Goal: Task Accomplishment & Management: Manage account settings

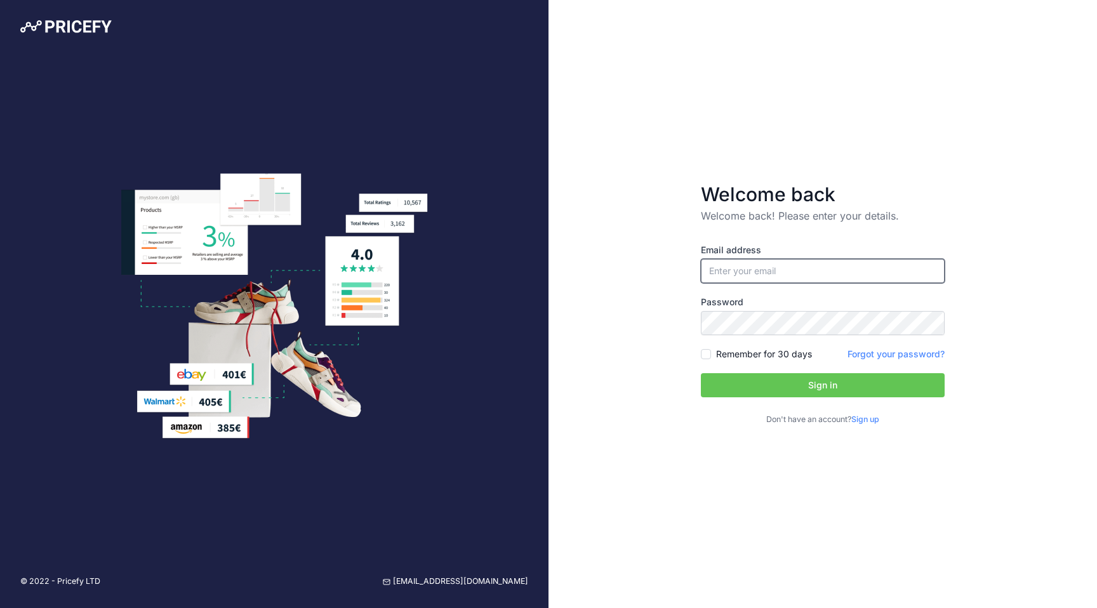
click at [840, 262] on input "email" at bounding box center [823, 271] width 244 height 24
type input "[PERSON_NAME][EMAIL_ADDRESS][PERSON_NAME][DOMAIN_NAME]"
click at [789, 377] on button "Sign in" at bounding box center [823, 385] width 244 height 24
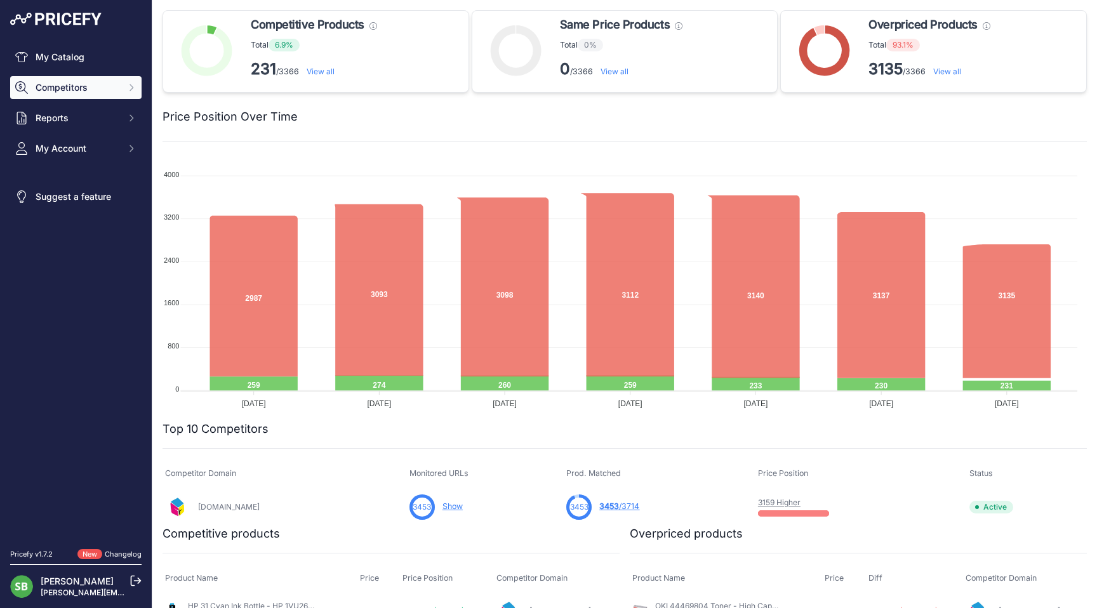
click at [86, 93] on span "Competitors" at bounding box center [77, 87] width 83 height 13
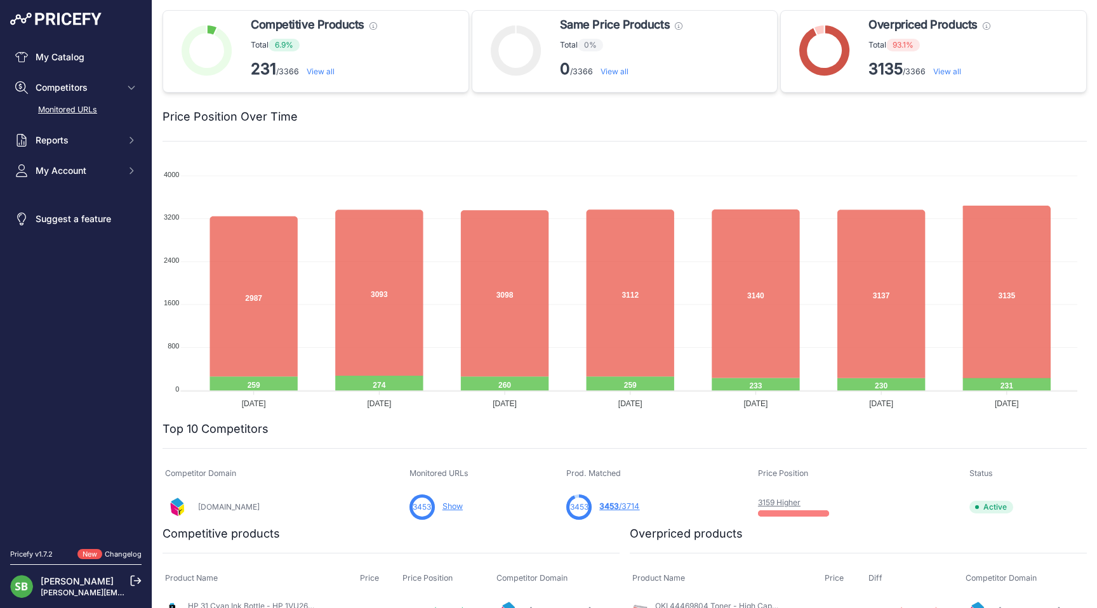
click at [82, 116] on link "Monitored URLs" at bounding box center [75, 110] width 131 height 22
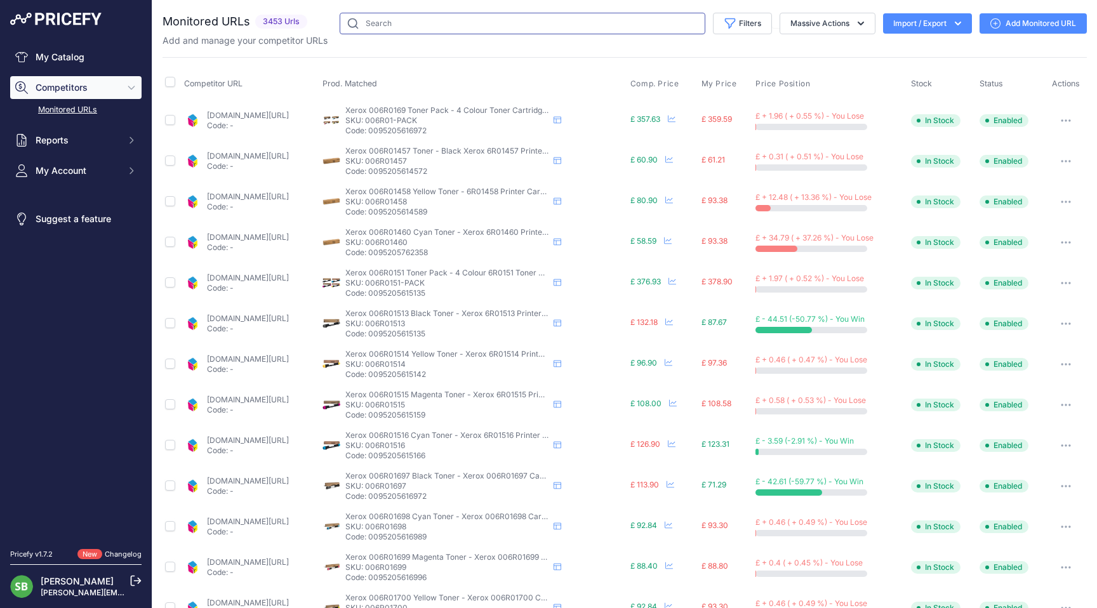
click at [525, 16] on input "text" at bounding box center [523, 24] width 366 height 22
paste input "https://www.cartridgepeople.com/Paper/HP-C6020B-Paper-Roll-914mm-x-45-7m-Matte-…"
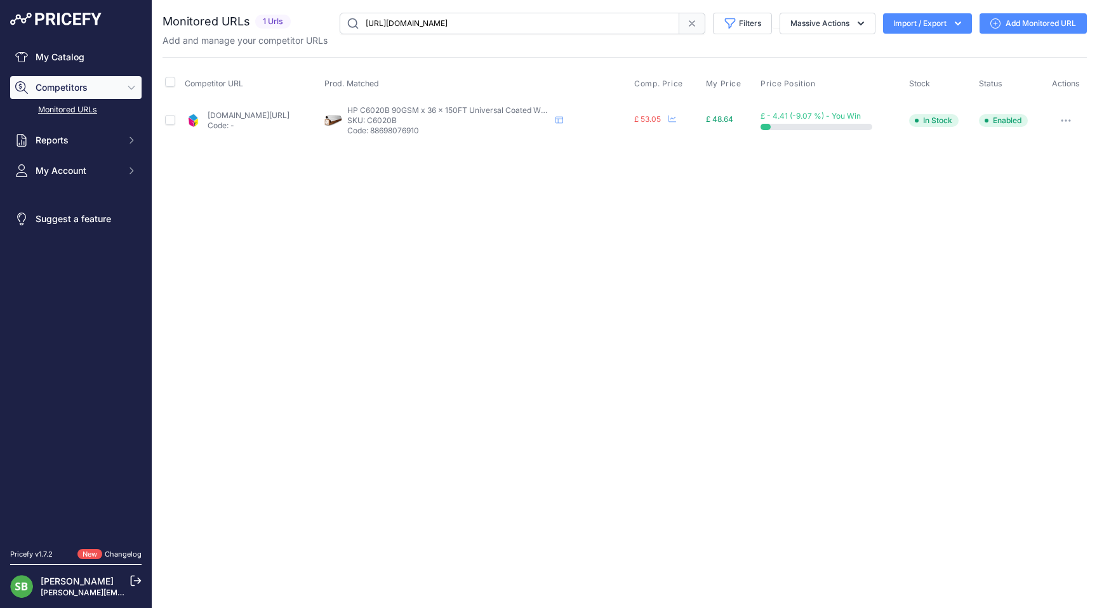
click at [1067, 117] on button "button" at bounding box center [1065, 121] width 25 height 18
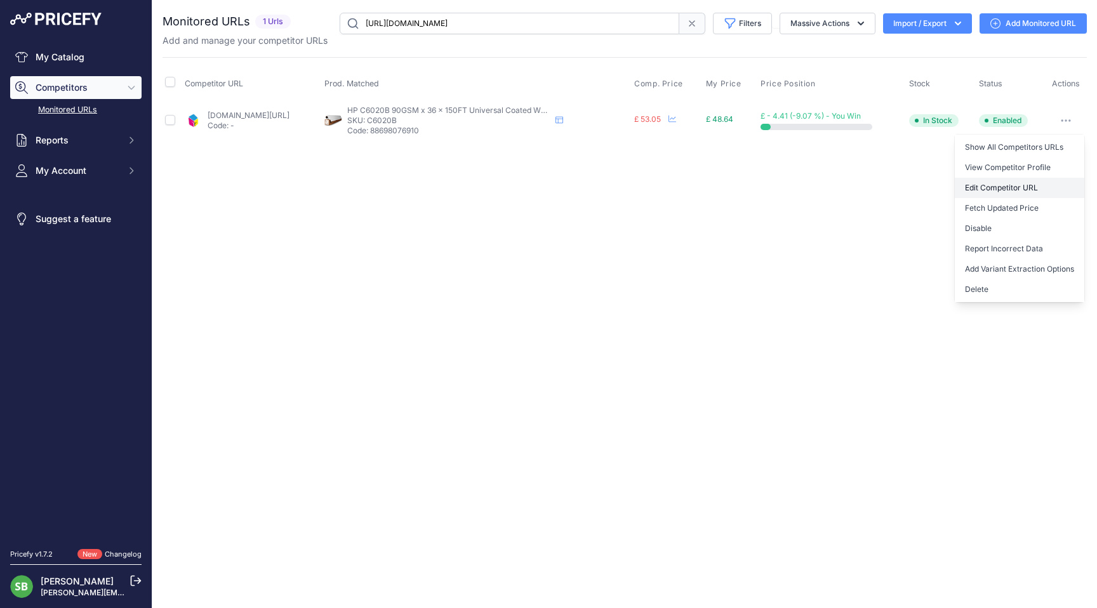
click at [999, 185] on link "Edit Competitor URL" at bounding box center [1020, 188] width 130 height 20
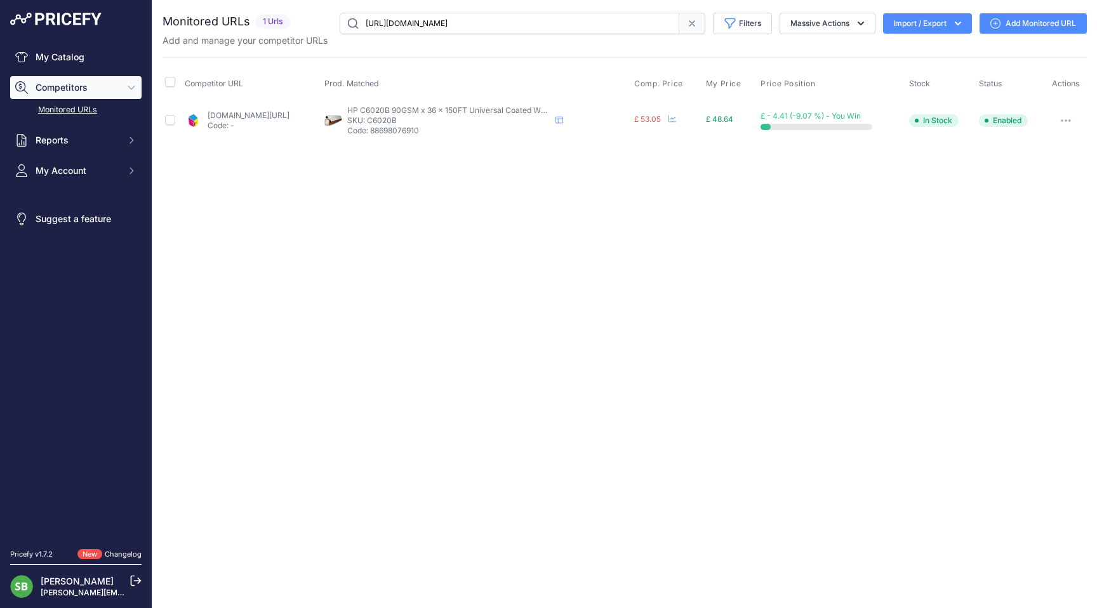
click at [522, 17] on input "https://www.cartridgepeople.com/Paper/HP-C6020B-Paper-Roll-914mm-x-45-7m-Matte-…" at bounding box center [510, 24] width 340 height 22
paste input "35A-Paper-Roll-610mm-x-45-7m-Matte-90gsm-71613"
click at [1067, 119] on icon "button" at bounding box center [1066, 120] width 10 height 3
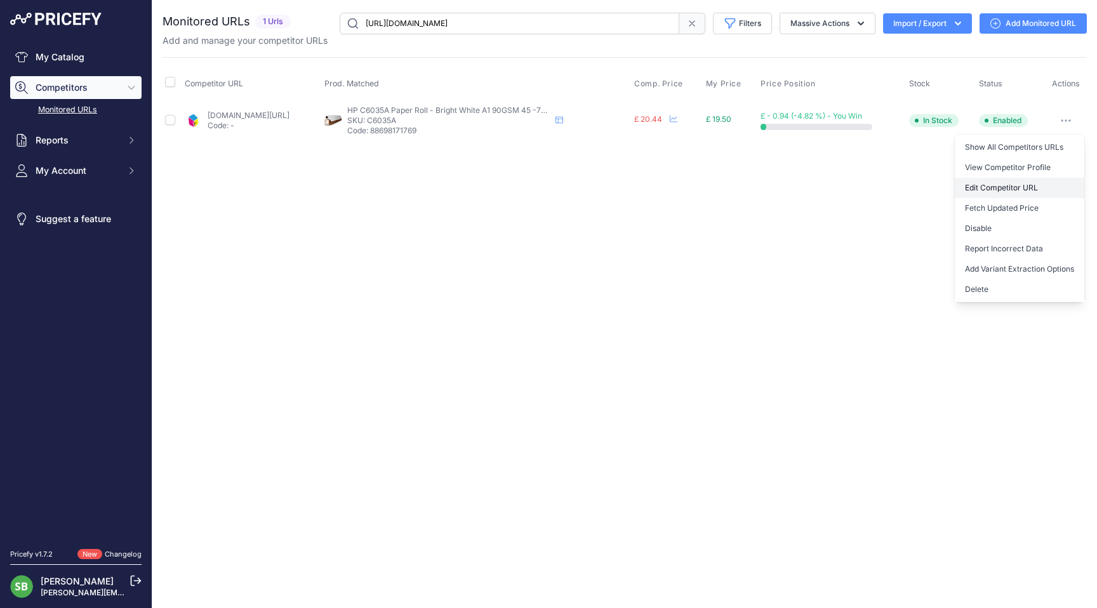
click at [1007, 188] on link "Edit Competitor URL" at bounding box center [1020, 188] width 130 height 20
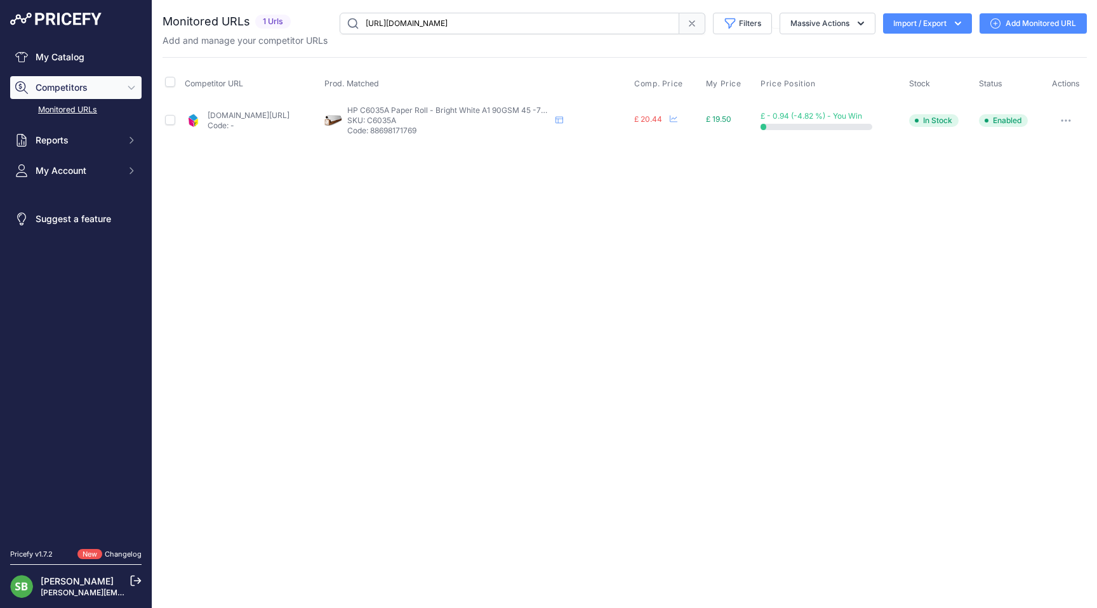
click at [515, 25] on input "https://www.cartridgepeople.com/Paper/HP-C6035A-Paper-Roll-610mm-x-45-7m-Matte-…" at bounding box center [510, 24] width 340 height 22
paste input "6A-Paper-Roll-914mm-x-45-7m-Matte-90gsm-71614"
type input "https://www.cartridgepeople.com/Paper/HP-C6036A-Paper-Roll-914mm-x-45-7m-Matte-…"
click at [1061, 119] on button "button" at bounding box center [1065, 121] width 25 height 18
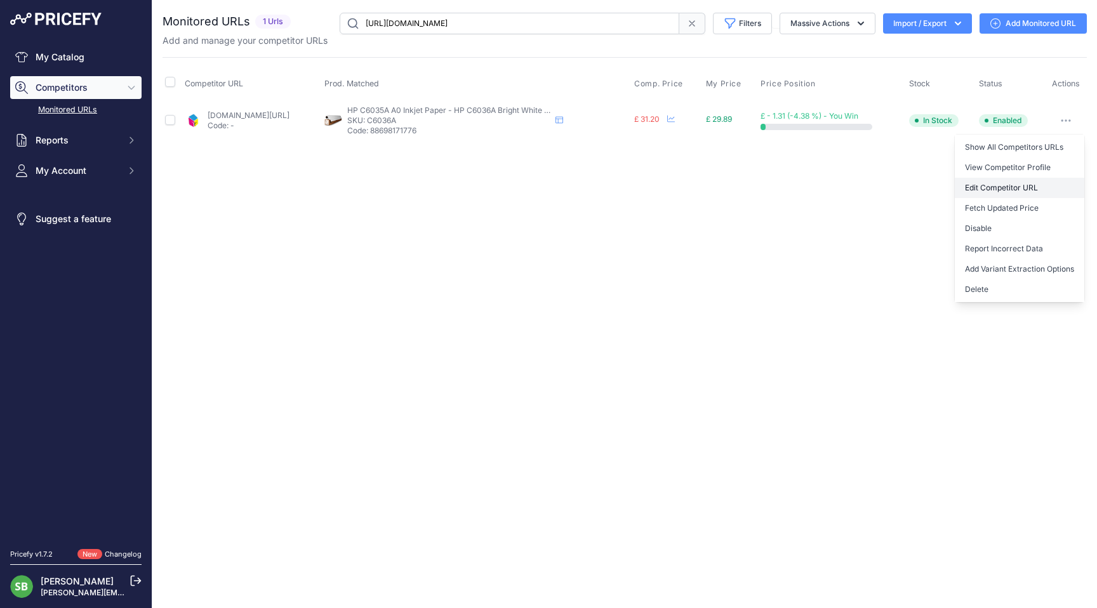
click at [1013, 185] on link "Edit Competitor URL" at bounding box center [1020, 188] width 130 height 20
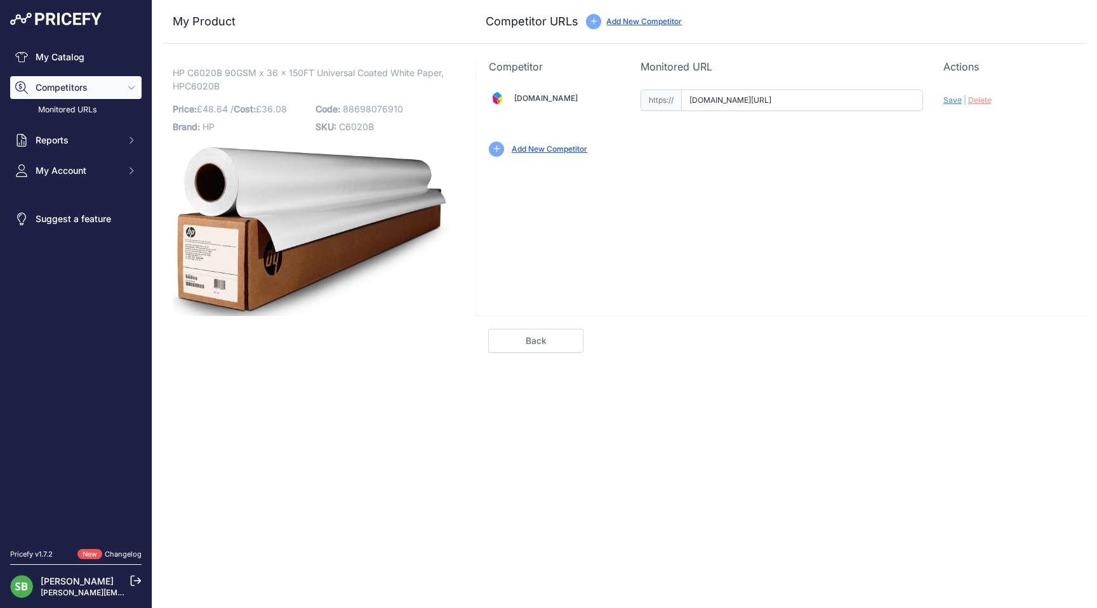
click at [789, 106] on input "www.cartridgepeople.com/Paper/HP-C6020B-Paper-Roll-914mm-x-45-7m-Matte-90gsm-71…" at bounding box center [802, 101] width 242 height 22
paste input "https://www.cartridgepeople.com/Paper/HP-C6020B-Paper-Roll-914mm-x-45-7m-Matte-…"
click at [951, 99] on span "Save" at bounding box center [952, 100] width 18 height 10
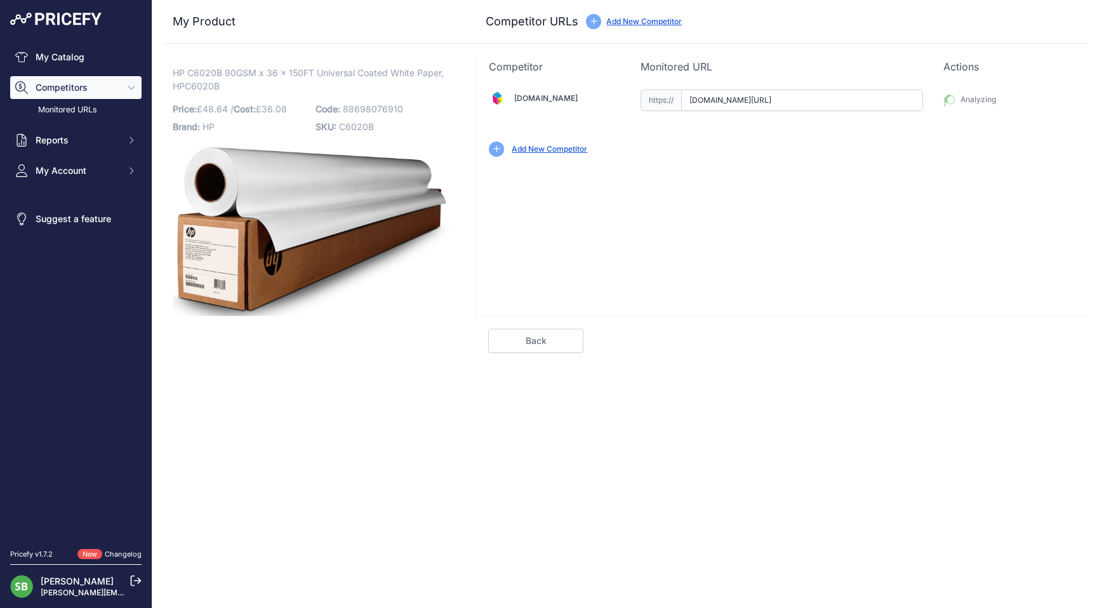
type input "https://www.cartridgepeople.com/Paper/HP-C6020B-Paper-Roll-914mm-x-45-7m-Matte-…"
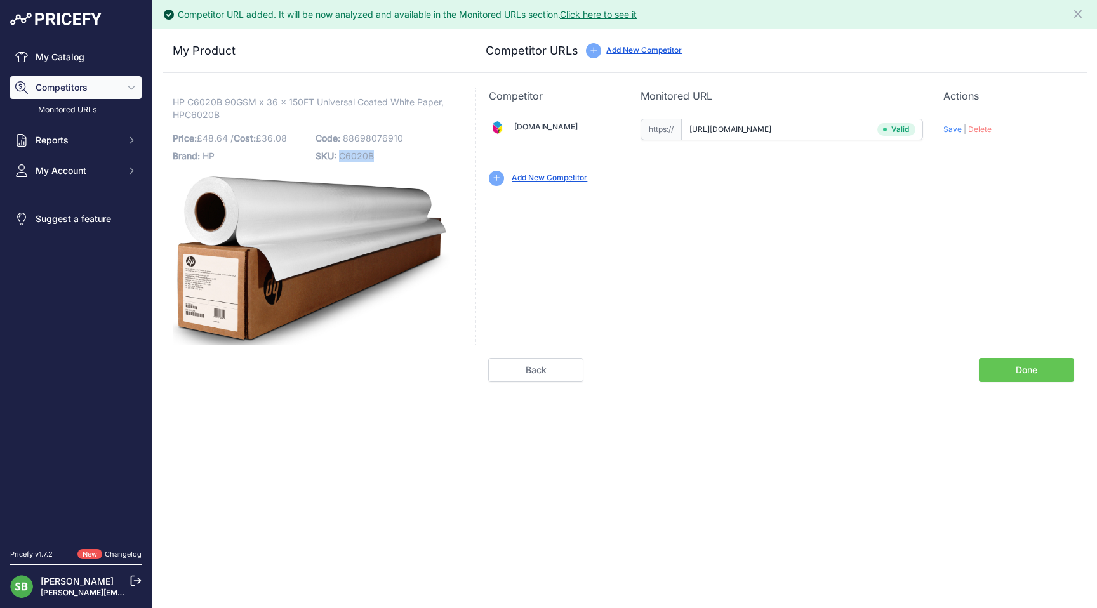
drag, startPoint x: 371, startPoint y: 157, endPoint x: 342, endPoint y: 156, distance: 29.9
click at [342, 156] on p "SKU: C6020B" at bounding box center [383, 156] width 135 height 18
copy span "C6020B"
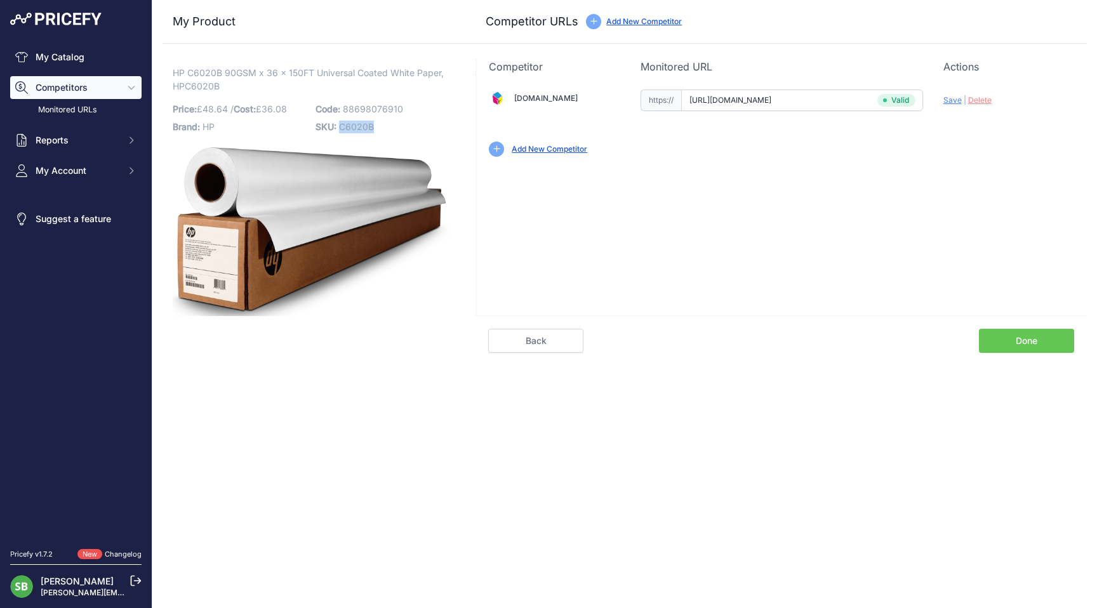
click at [1021, 342] on link "Done" at bounding box center [1026, 341] width 95 height 24
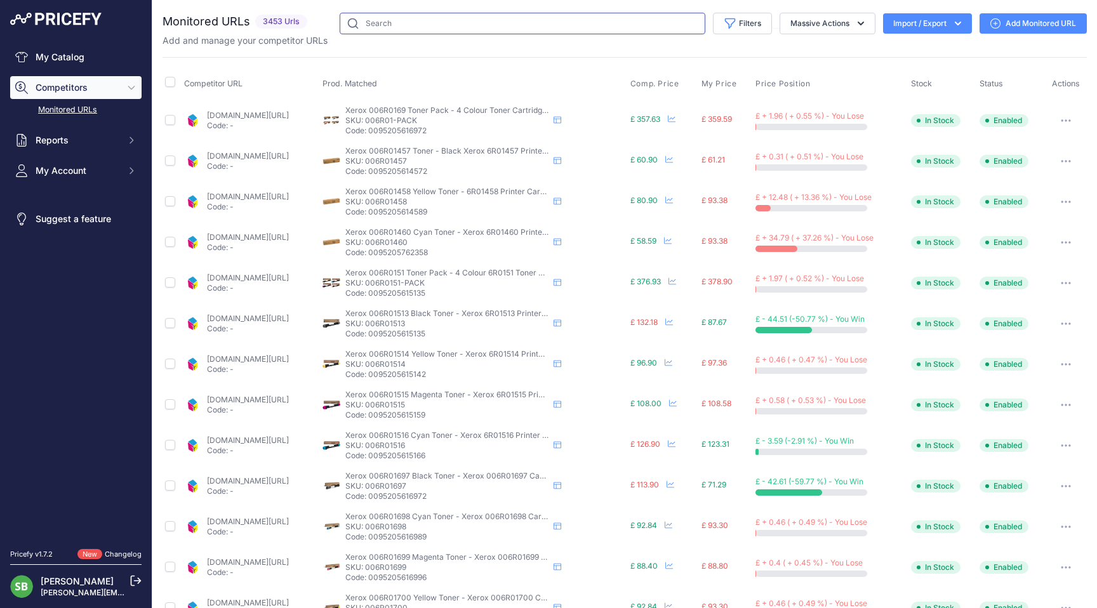
click at [519, 14] on input "text" at bounding box center [523, 24] width 366 height 22
paste input "https://www.cartridgepeople.com/Paper/HP-C6020B-Paper-Roll-914mm-x-45-7m-Matte-…"
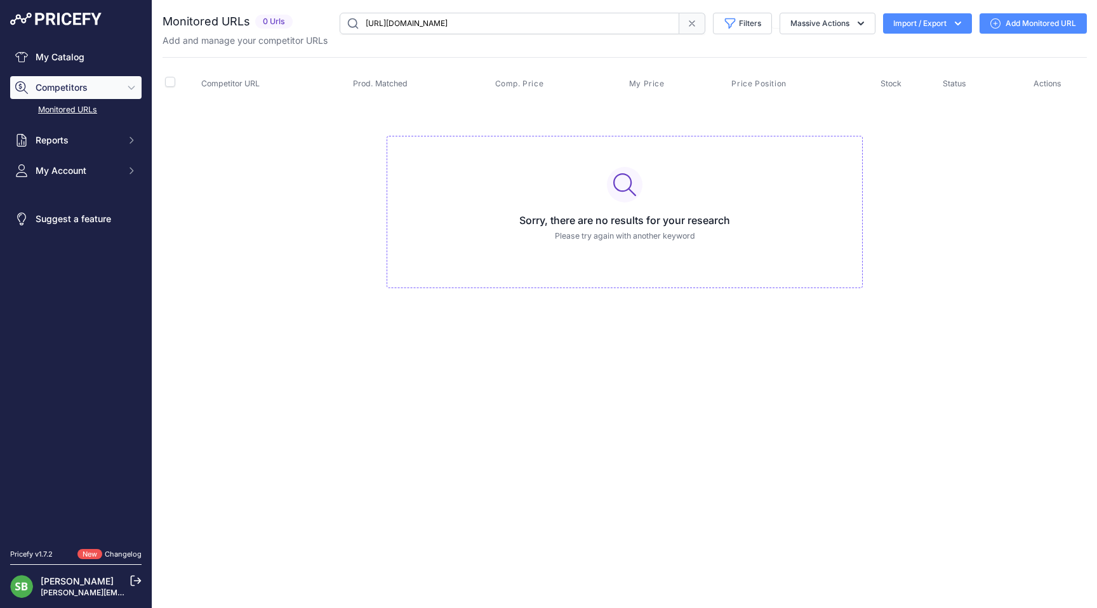
click at [574, 22] on input "https://www.cartridgepeople.com/Paper/HP-C6020B-Paper-Roll-914mm-x-45-7m-Matte-…" at bounding box center [510, 24] width 340 height 22
paste input "9C-Paper-Roll-610mm-x-30-5m-Matte-131gsm-71611"
type input "https://www.cartridgepeople.com/Paper/HP-C6029C-Paper-Roll-610mm-x-30-5m-Matte-…"
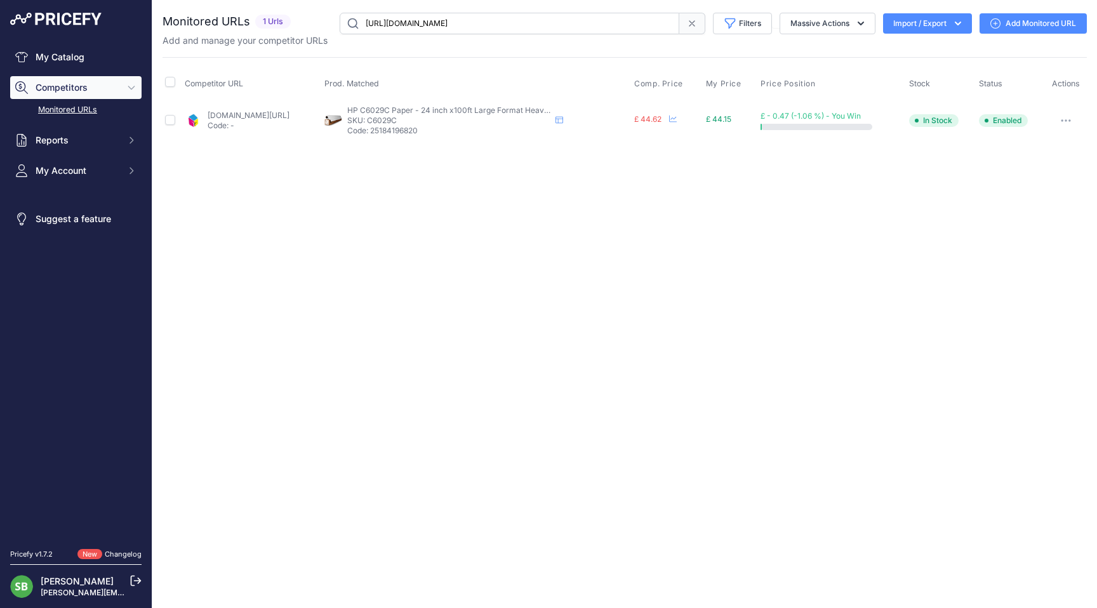
click at [1064, 124] on button "button" at bounding box center [1065, 121] width 25 height 18
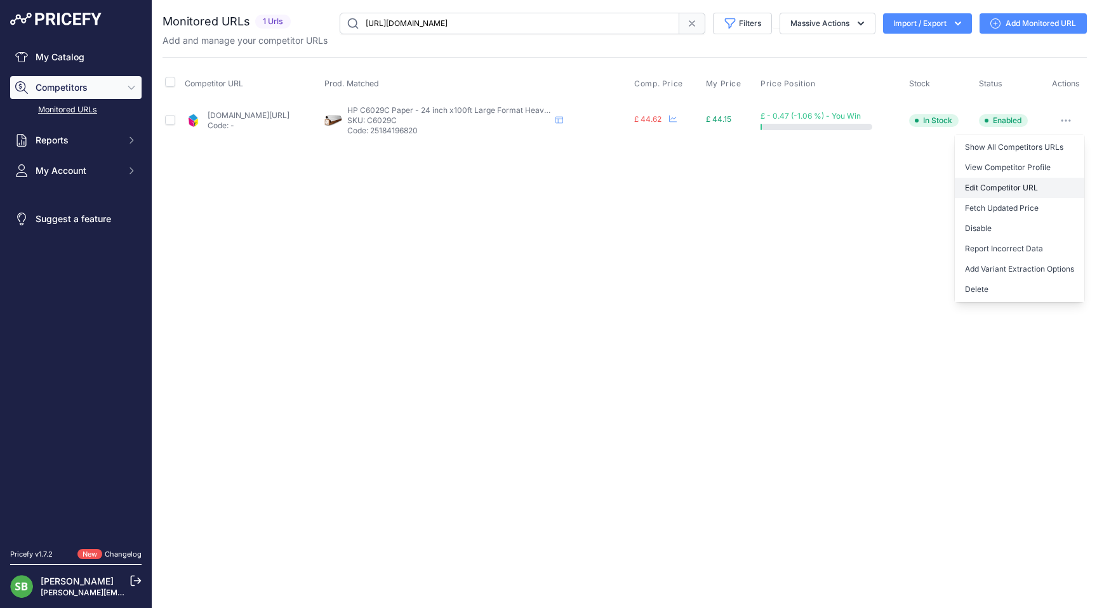
click at [997, 185] on link "Edit Competitor URL" at bounding box center [1020, 188] width 130 height 20
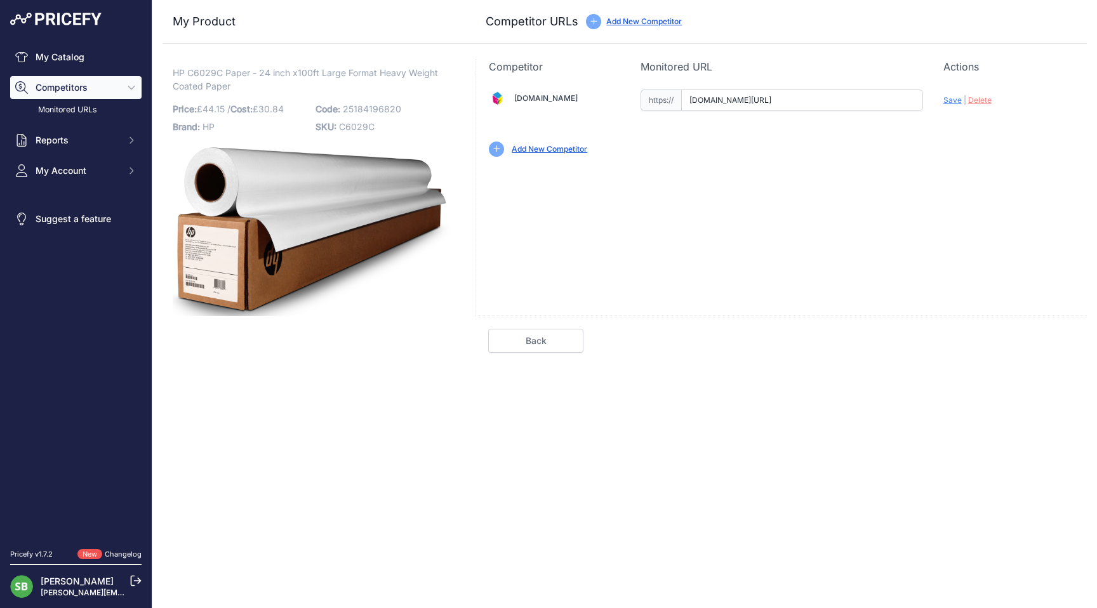
click at [794, 109] on input "www.cartridgepeople.com/Paper/HP-C6029C-Paper-Roll-610mm-x-30-5m-Matte-131gsm-7…" at bounding box center [802, 101] width 242 height 22
paste input "https://www.cartridgepeople.com/Paper/HP-C6029C-Paper-Roll-610mm-x-30-5m-Matte-…"
click at [952, 103] on span "Save" at bounding box center [952, 100] width 18 height 10
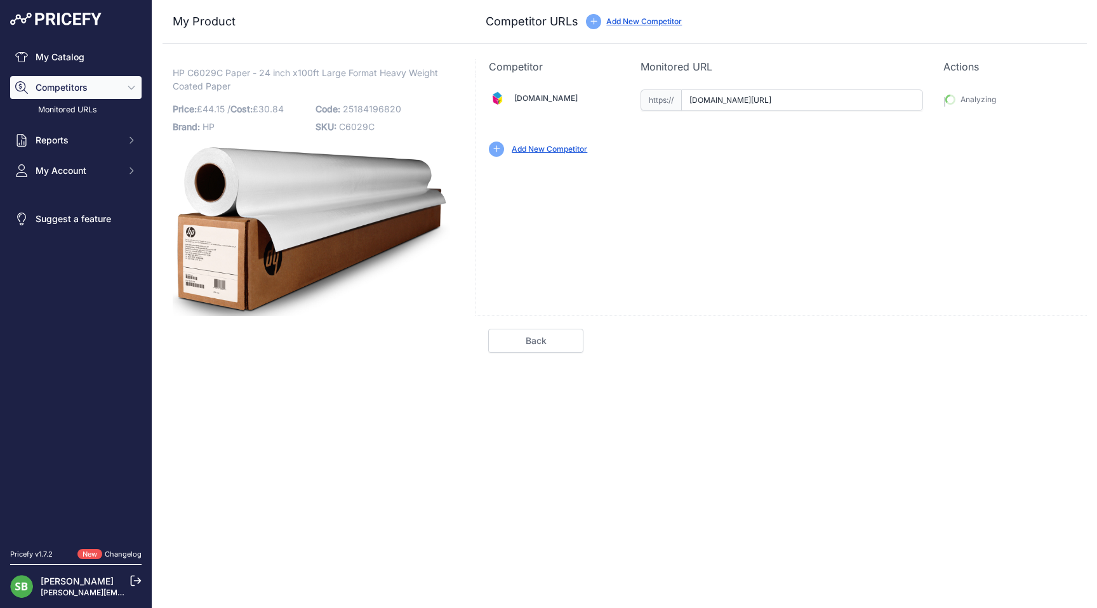
type input "https://www.cartridgepeople.com/Paper/HP-C6029C-Paper-Roll-610mm-x-30-5m-Matte-…"
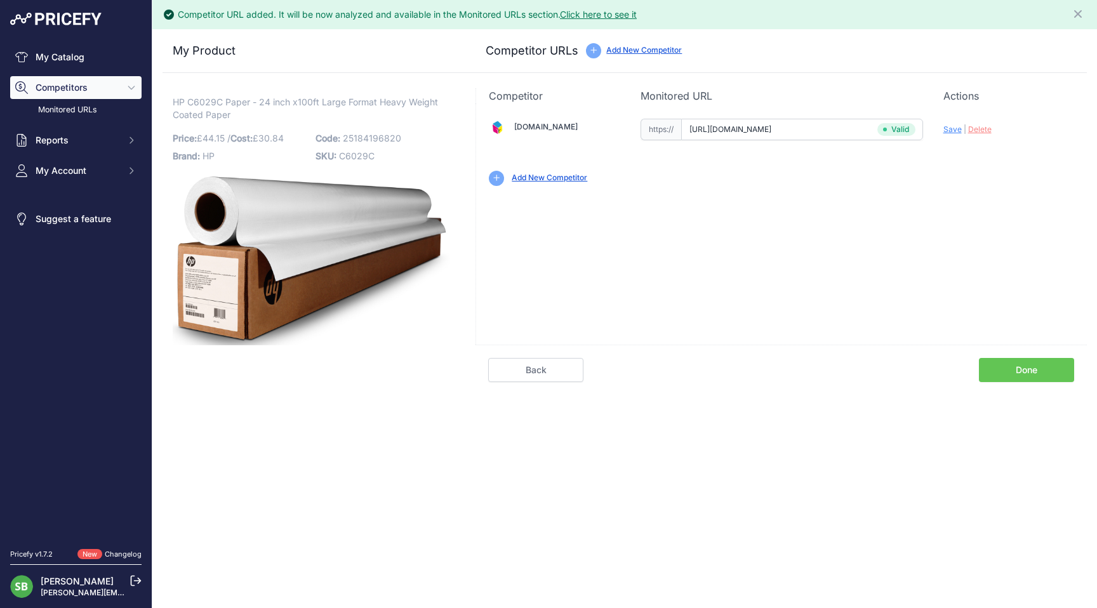
click at [1018, 369] on link "Done" at bounding box center [1026, 370] width 95 height 24
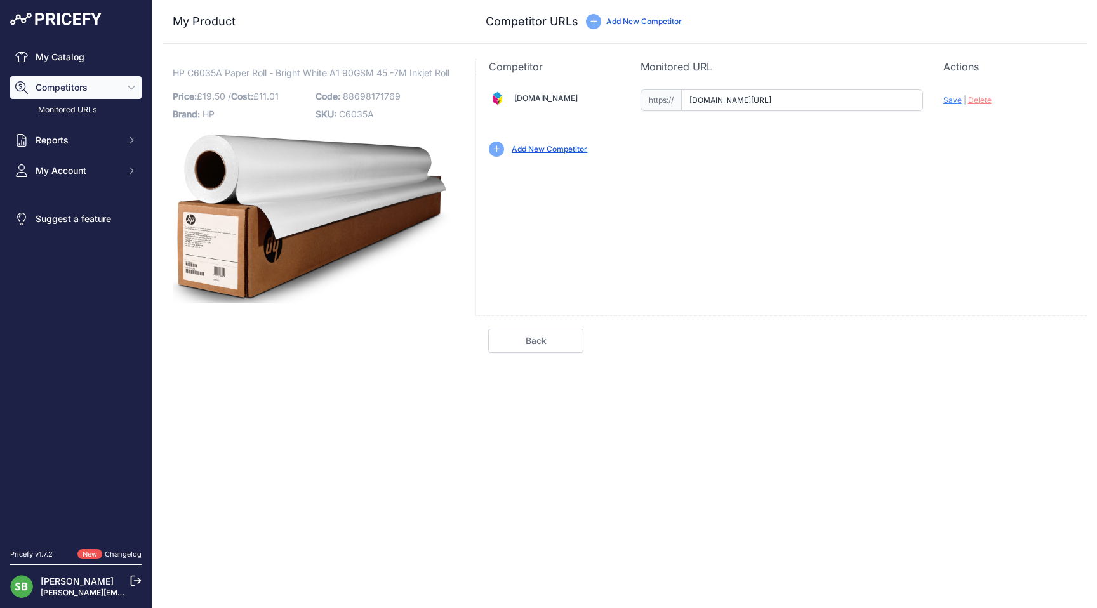
click at [768, 109] on input "[DOMAIN_NAME][URL]" at bounding box center [802, 101] width 242 height 22
paste input "[URL][DOMAIN_NAME]"
click at [948, 102] on span "Save" at bounding box center [952, 100] width 18 height 10
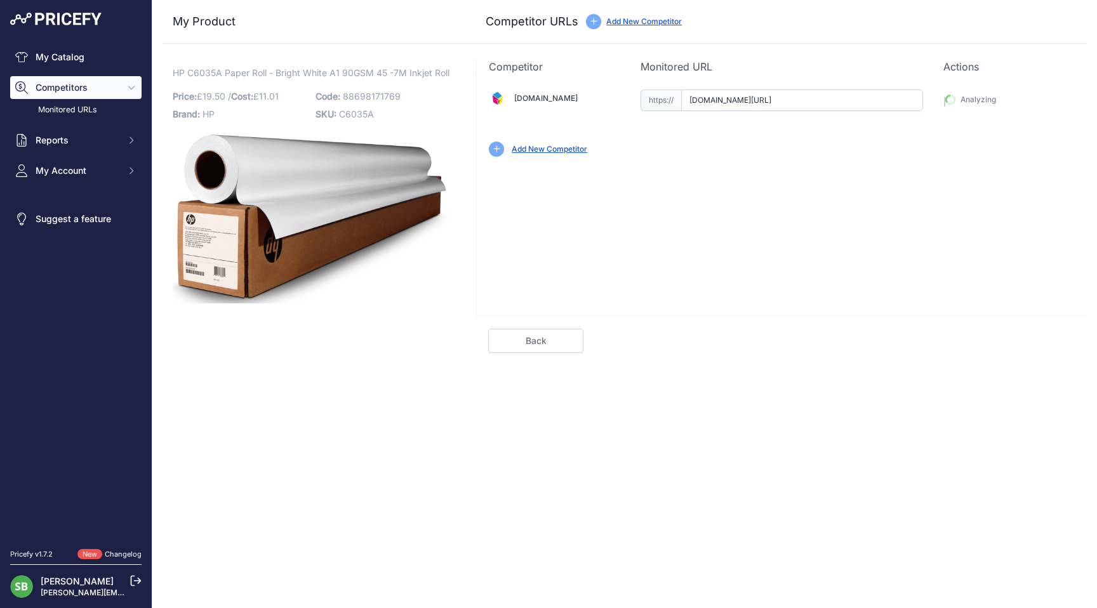
type input "[URL][DOMAIN_NAME]"
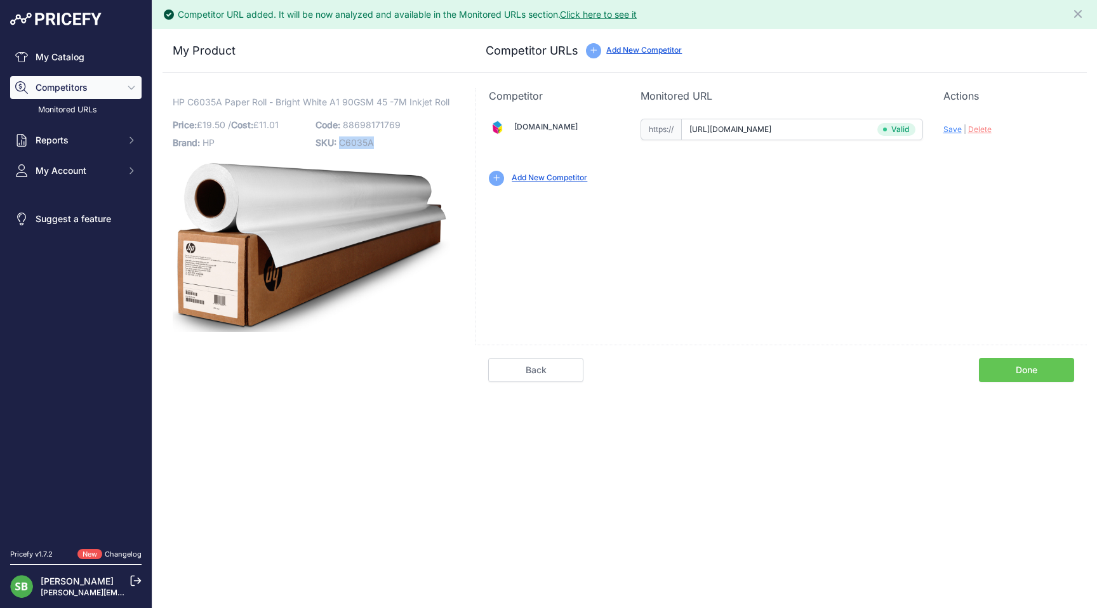
drag, startPoint x: 376, startPoint y: 140, endPoint x: 340, endPoint y: 143, distance: 36.3
click at [340, 143] on p "SKU: C6035A" at bounding box center [383, 143] width 135 height 18
copy span "C6035A"
click at [1028, 371] on link "Done" at bounding box center [1026, 370] width 95 height 24
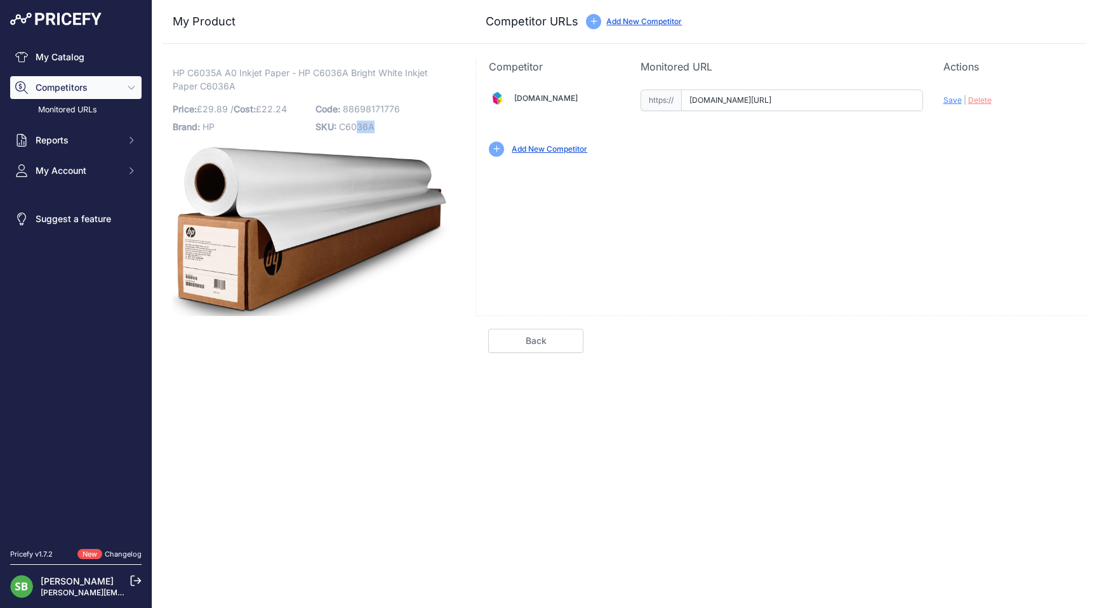
drag, startPoint x: 377, startPoint y: 126, endPoint x: 354, endPoint y: 126, distance: 22.9
click at [354, 126] on p "SKU: C6036A" at bounding box center [383, 127] width 135 height 18
click at [840, 98] on input "[DOMAIN_NAME][URL]" at bounding box center [802, 101] width 242 height 22
paste input "[URL][DOMAIN_NAME]"
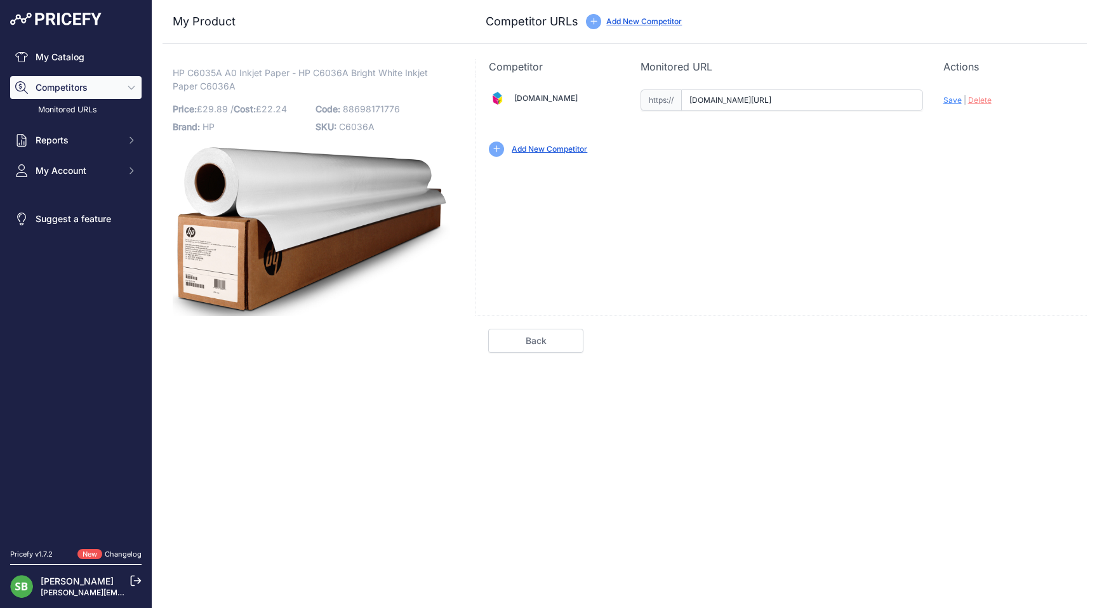
click at [949, 100] on span "Save" at bounding box center [952, 100] width 18 height 10
type input "[URL][DOMAIN_NAME]"
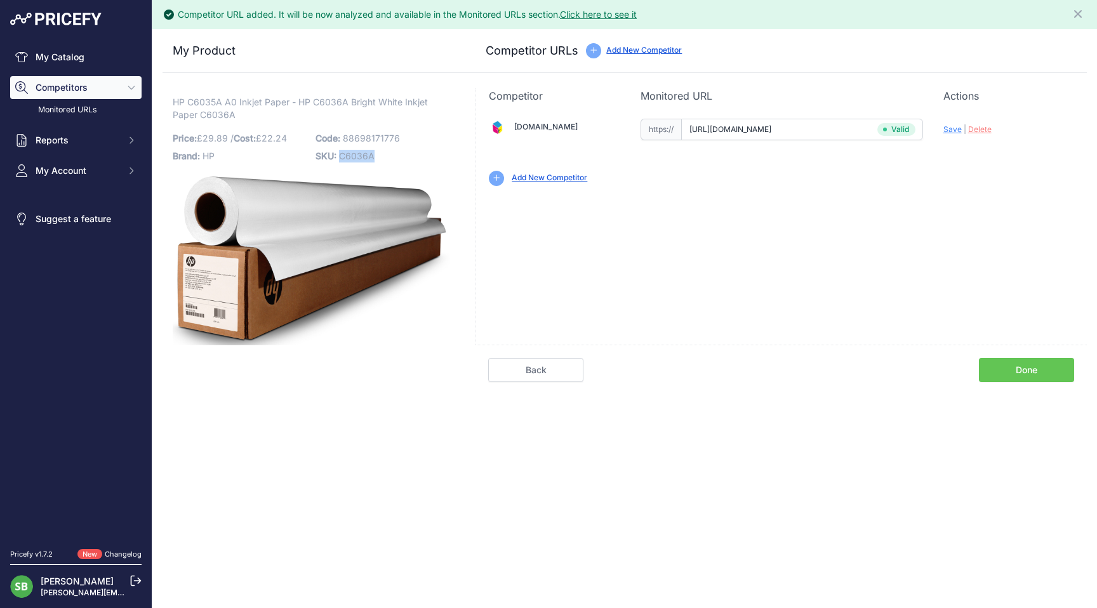
drag, startPoint x: 380, startPoint y: 159, endPoint x: 341, endPoint y: 159, distance: 39.4
click at [341, 159] on p "SKU: C6036A" at bounding box center [383, 156] width 135 height 18
copy span "C6036A"
click at [1044, 365] on link "Done" at bounding box center [1026, 370] width 95 height 24
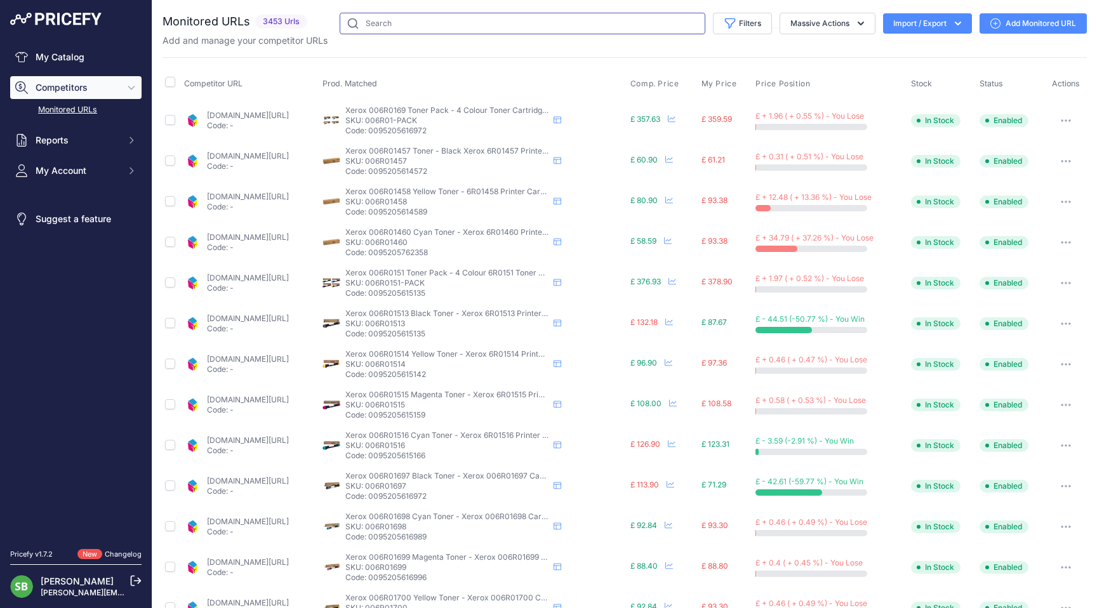
click at [430, 16] on input "text" at bounding box center [523, 24] width 366 height 22
paste input "Q1396A"
type input "Q1396A"
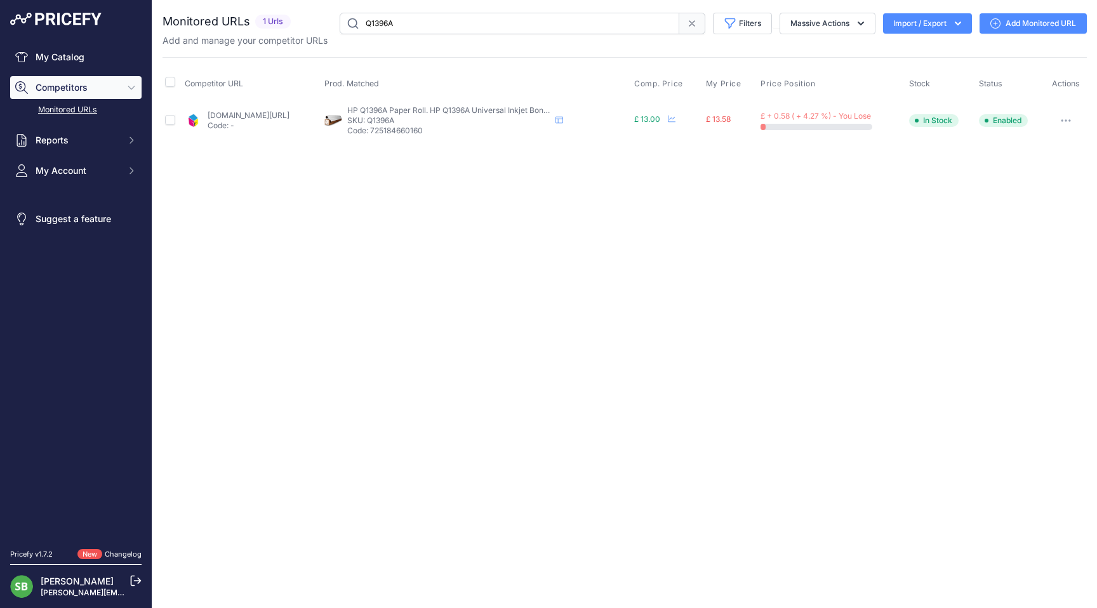
click at [1063, 120] on icon "button" at bounding box center [1061, 120] width 1 height 1
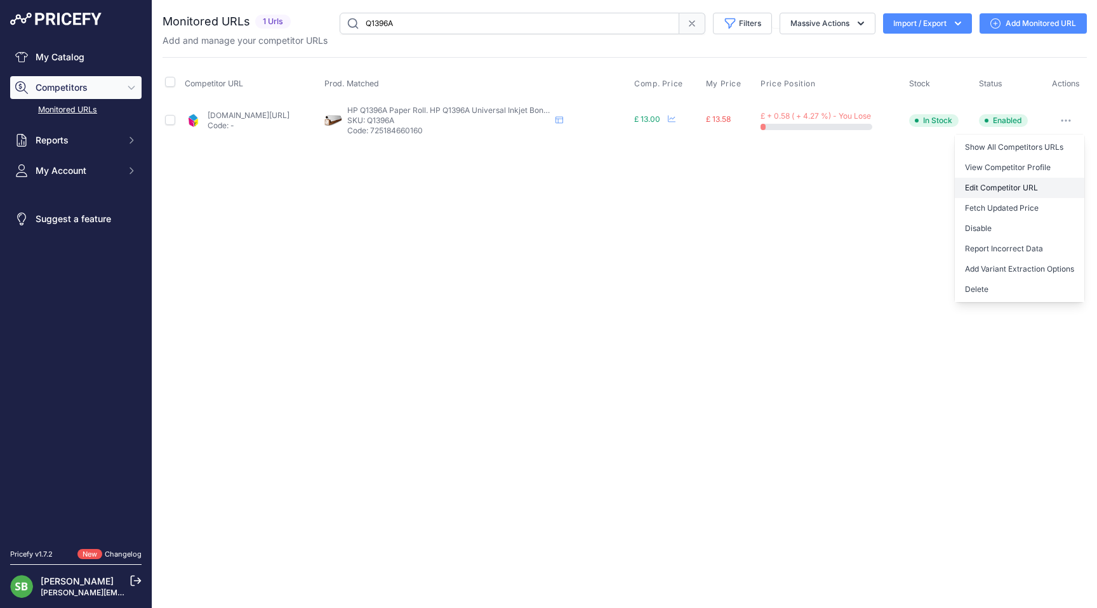
click at [1014, 189] on link "Edit Competitor URL" at bounding box center [1020, 188] width 130 height 20
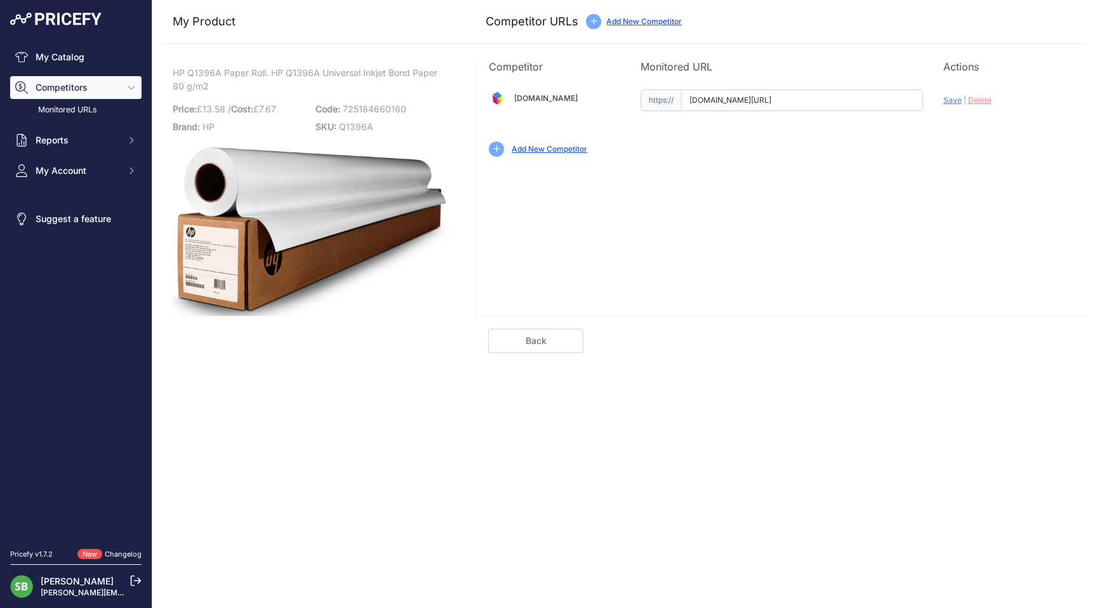
click at [759, 107] on input "[DOMAIN_NAME][URL]" at bounding box center [802, 101] width 242 height 22
paste input "[URL][DOMAIN_NAME]"
click at [948, 99] on span "Save" at bounding box center [952, 100] width 18 height 10
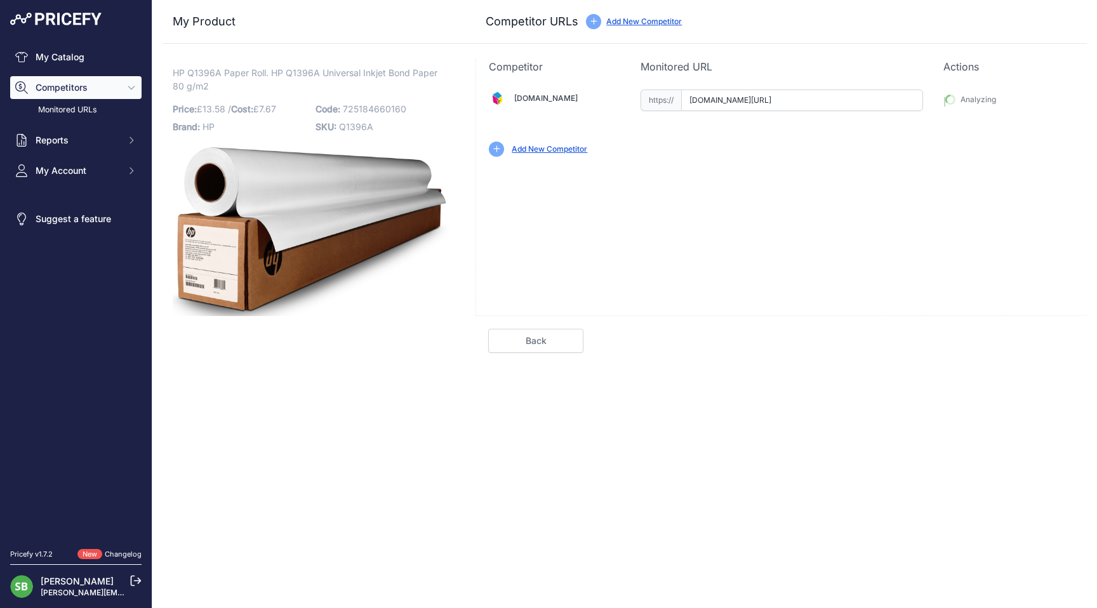
type input "[URL][DOMAIN_NAME]"
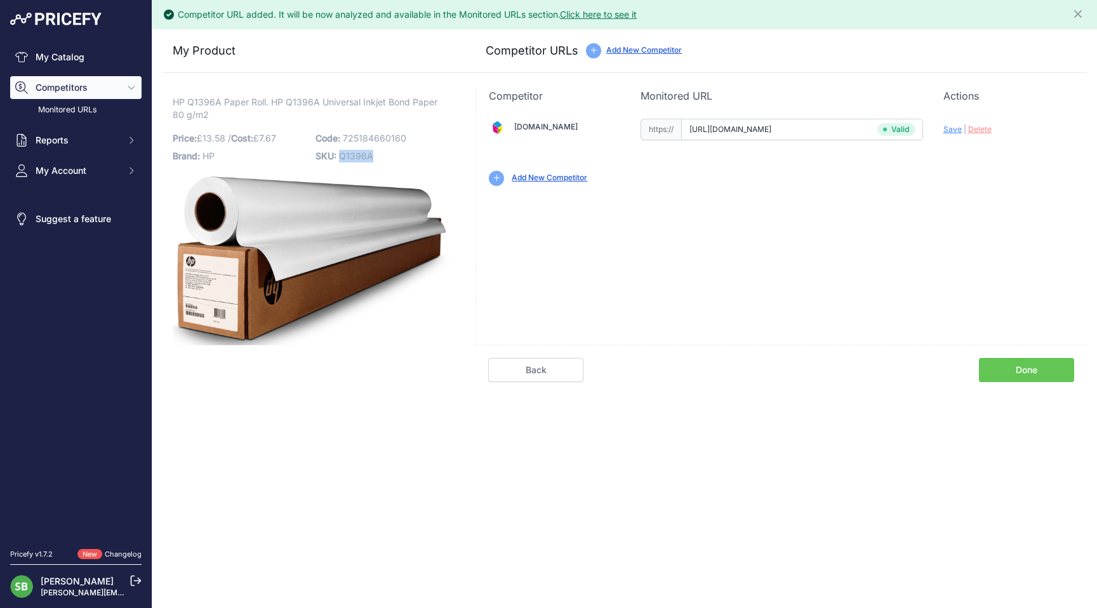
drag, startPoint x: 369, startPoint y: 154, endPoint x: 342, endPoint y: 155, distance: 27.3
click at [342, 155] on p "SKU: Q1396A" at bounding box center [383, 156] width 135 height 18
copy span "Q1396A"
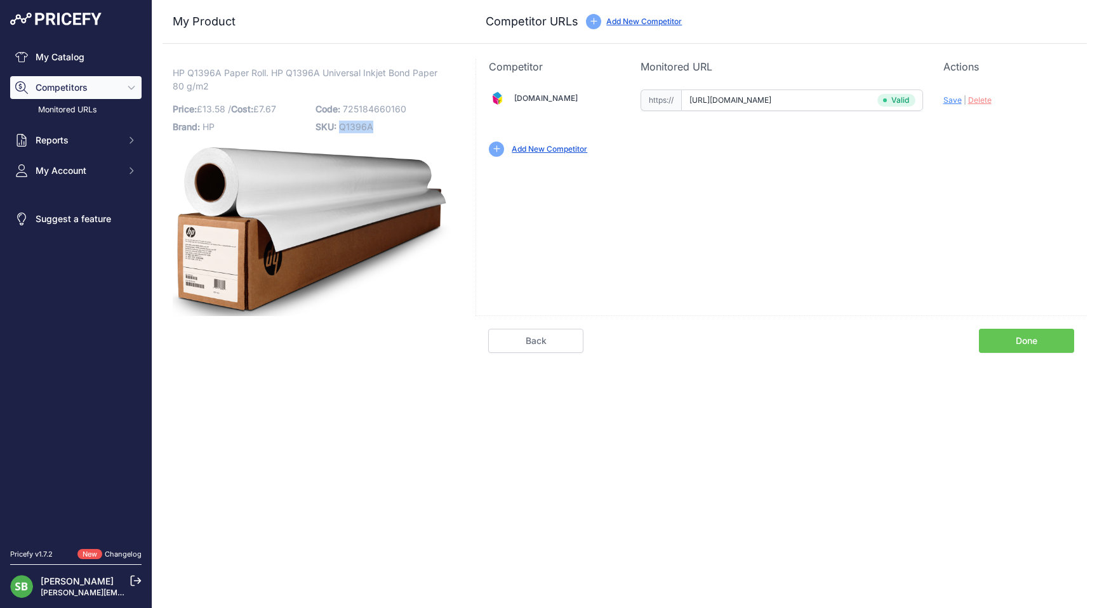
click at [1015, 340] on link "Done" at bounding box center [1026, 341] width 95 height 24
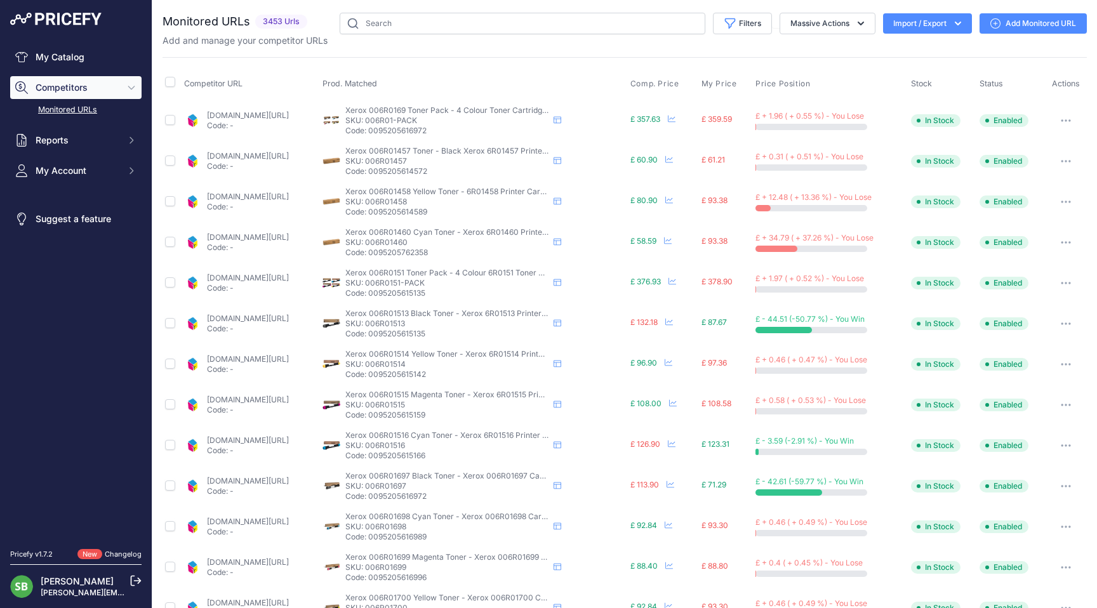
click at [529, 27] on input "text" at bounding box center [523, 24] width 366 height 22
type input "https://www.cartridgepeople.com/Paper/HP-Q1441A-Paper-Roll-841mm-x-45-7m-Matte-…"
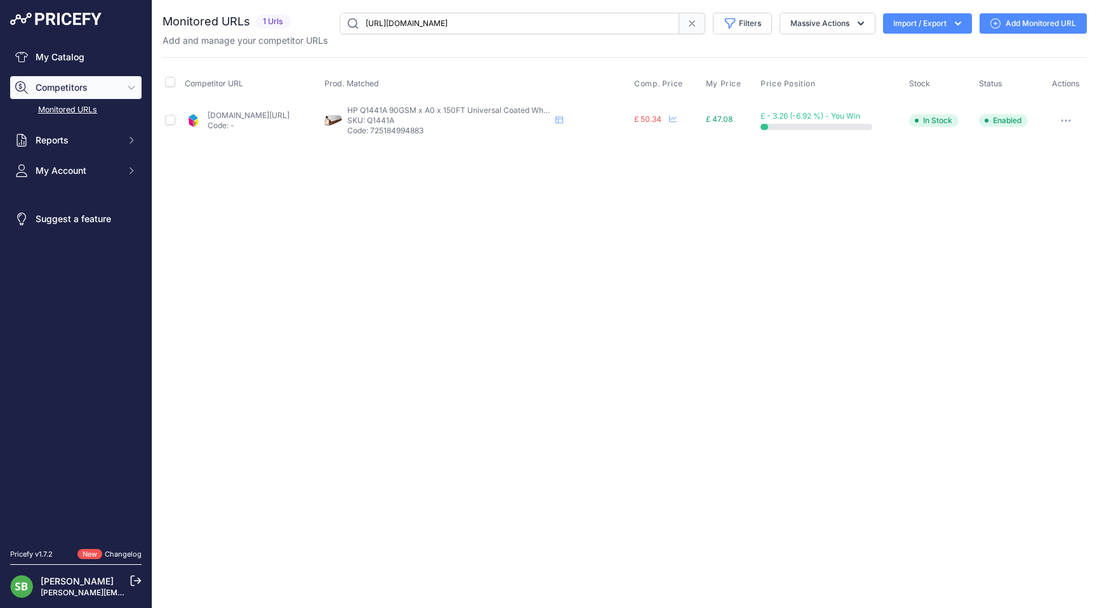
click at [1061, 122] on button "button" at bounding box center [1065, 121] width 25 height 18
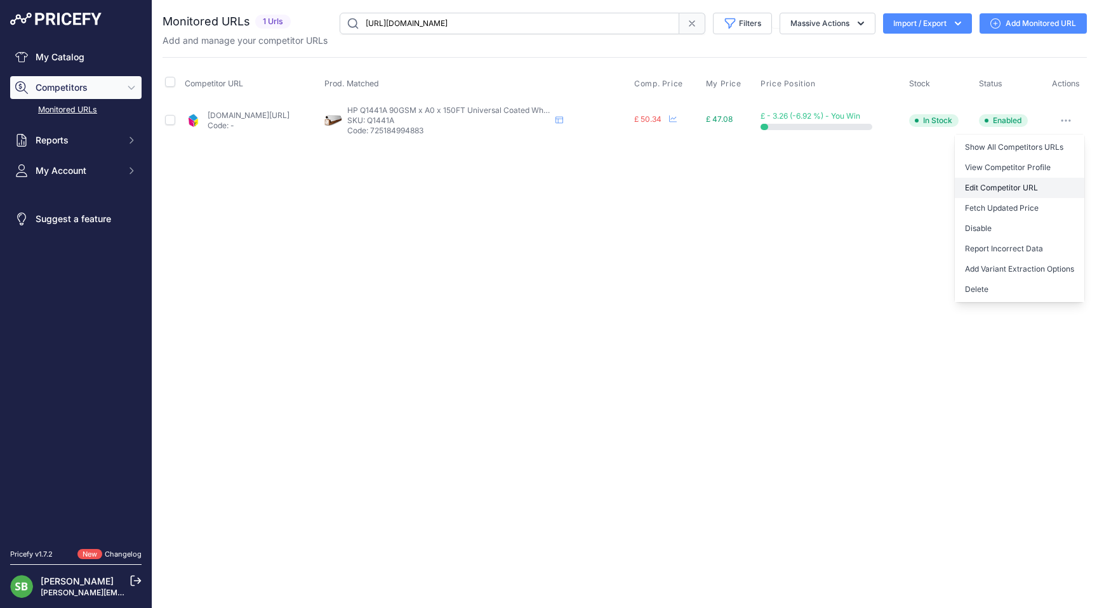
click at [1020, 187] on link "Edit Competitor URL" at bounding box center [1020, 188] width 130 height 20
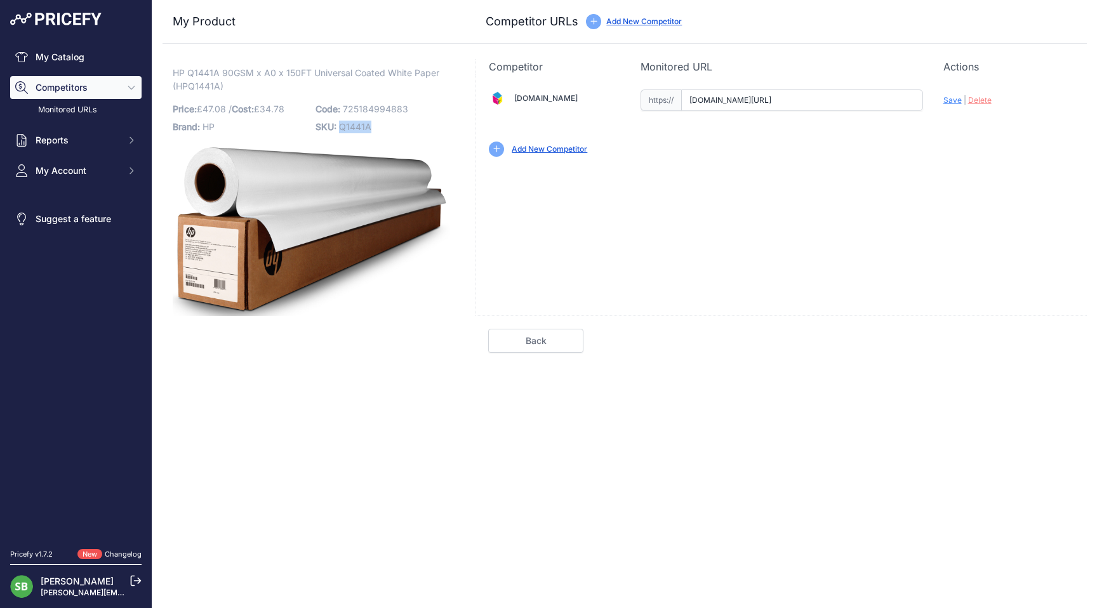
drag, startPoint x: 375, startPoint y: 126, endPoint x: 340, endPoint y: 131, distance: 34.7
click at [340, 131] on p "SKU: Q1441A" at bounding box center [383, 127] width 135 height 18
copy span "Q1441A"
click at [807, 96] on input "[DOMAIN_NAME][URL]" at bounding box center [802, 101] width 242 height 22
paste input "https://"
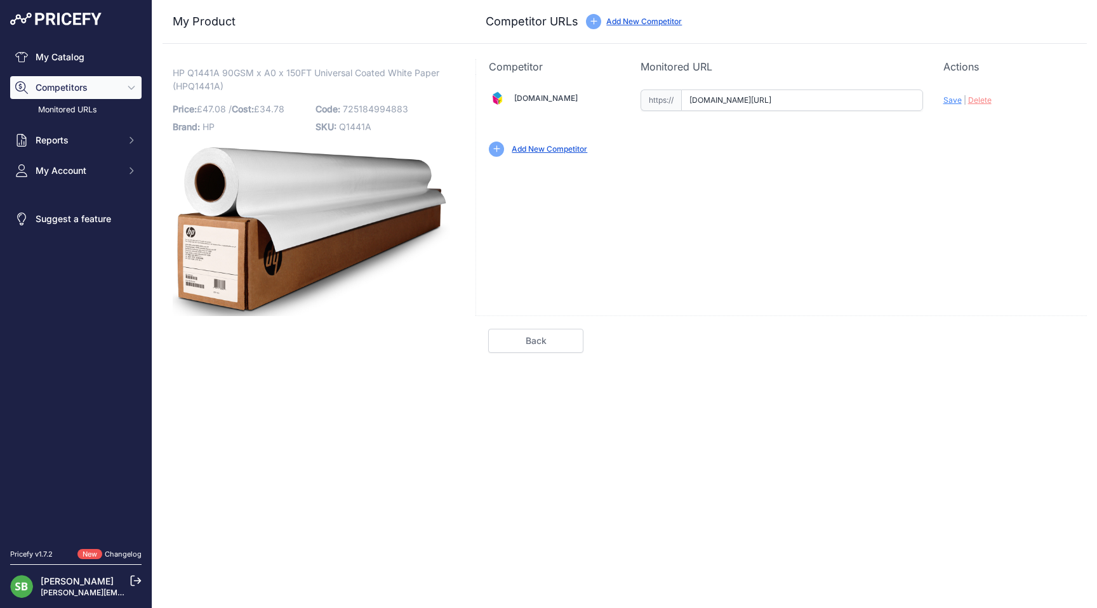
click at [950, 96] on span "Save" at bounding box center [952, 100] width 18 height 10
type input "https://www.cartridgepeople.com/Paper/HP-Q1441A-Paper-Roll-841mm-x-45-7m-Matte-…"
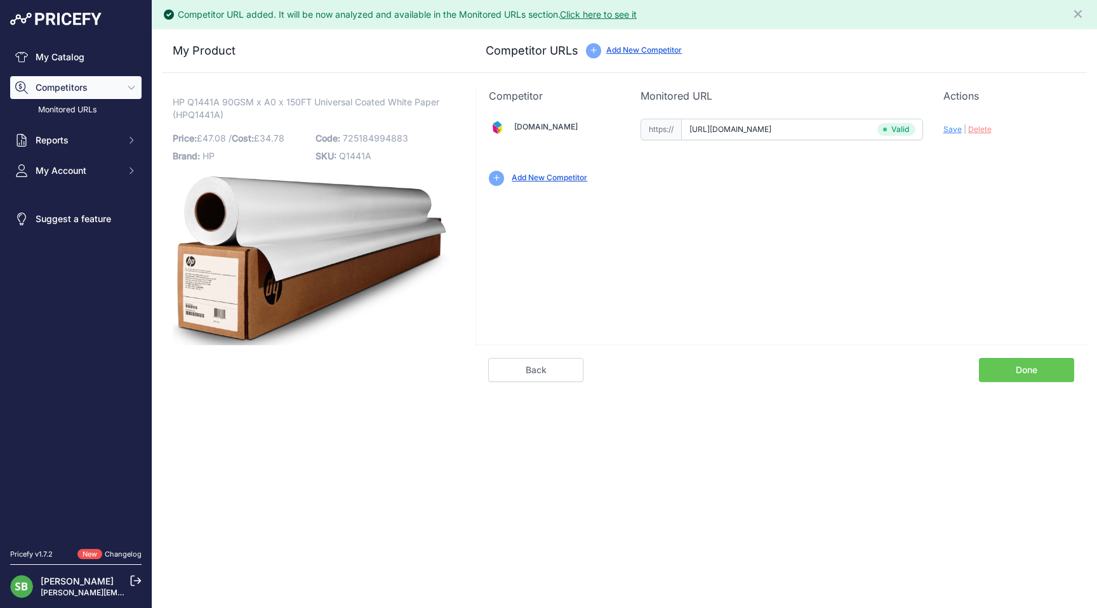
click at [1027, 367] on link "Done" at bounding box center [1026, 370] width 95 height 24
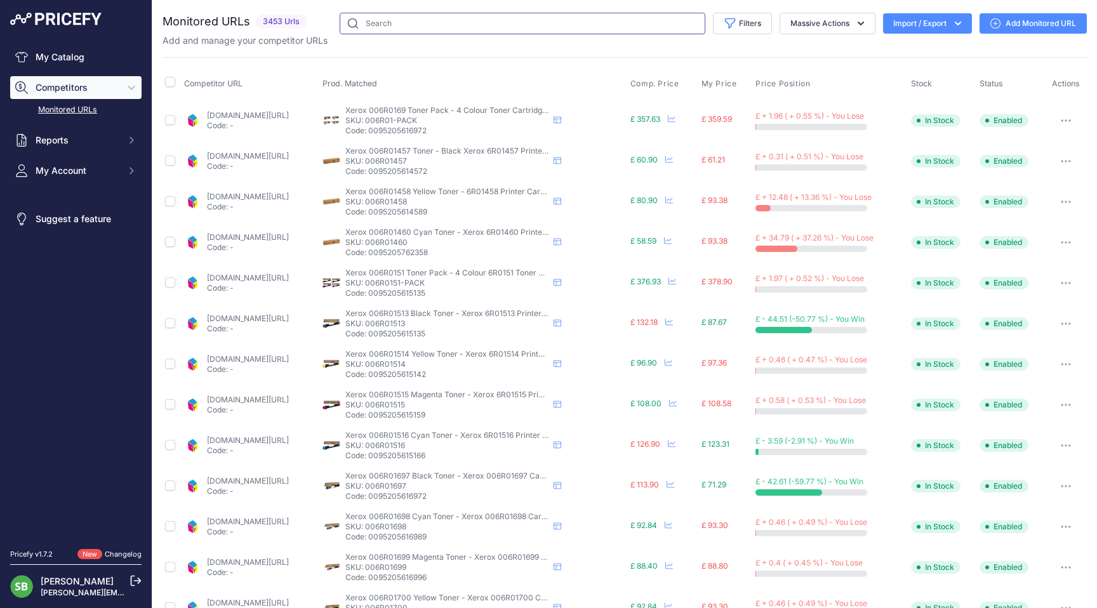
click at [454, 27] on input "text" at bounding box center [523, 24] width 366 height 22
paste input "https://www.cartridgepeople.com/Paper/HP-C6019B-Paper-Roll-610mm-x-45-7m-Matte-…"
type input "https://www.cartridgepeople.com/Paper/HP-C6019B-Paper-Roll-610mm-x-45-7m-Matte-…"
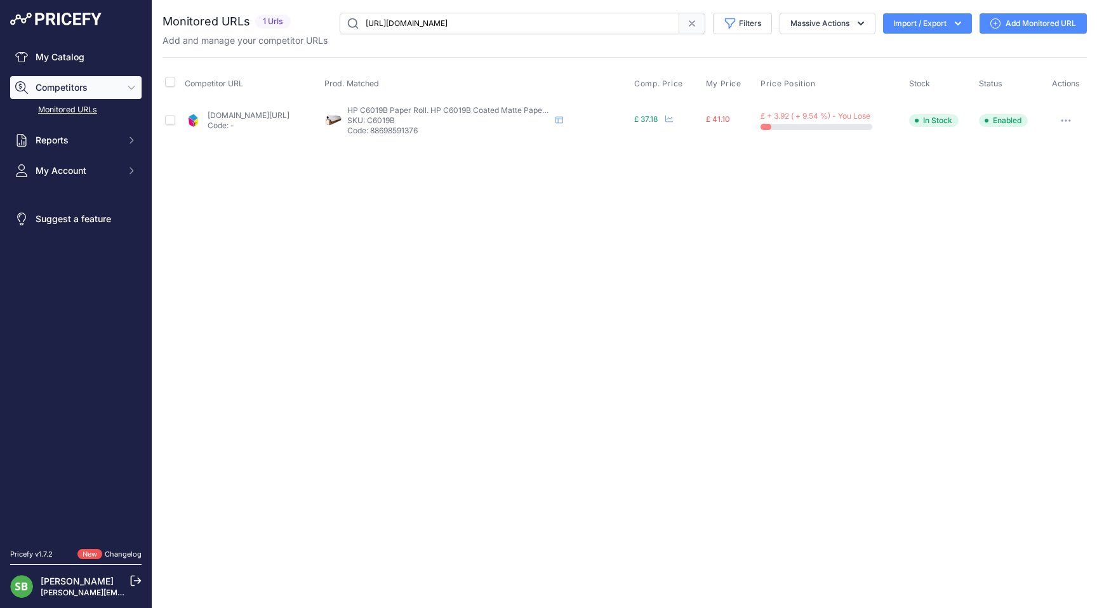
click at [1068, 118] on button "button" at bounding box center [1065, 121] width 25 height 18
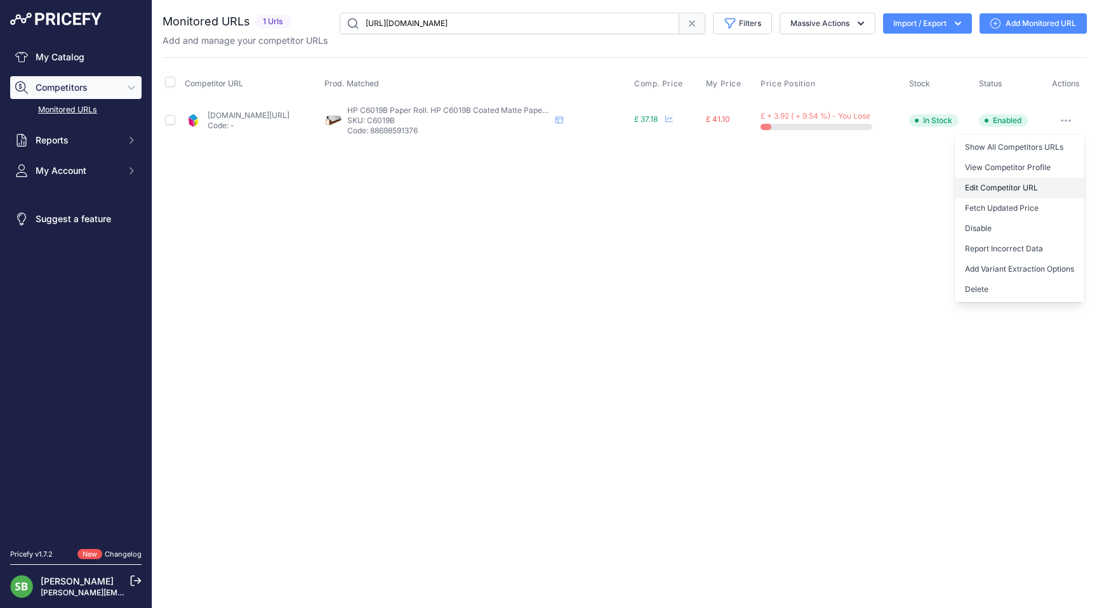
click at [1014, 186] on link "Edit Competitor URL" at bounding box center [1020, 188] width 130 height 20
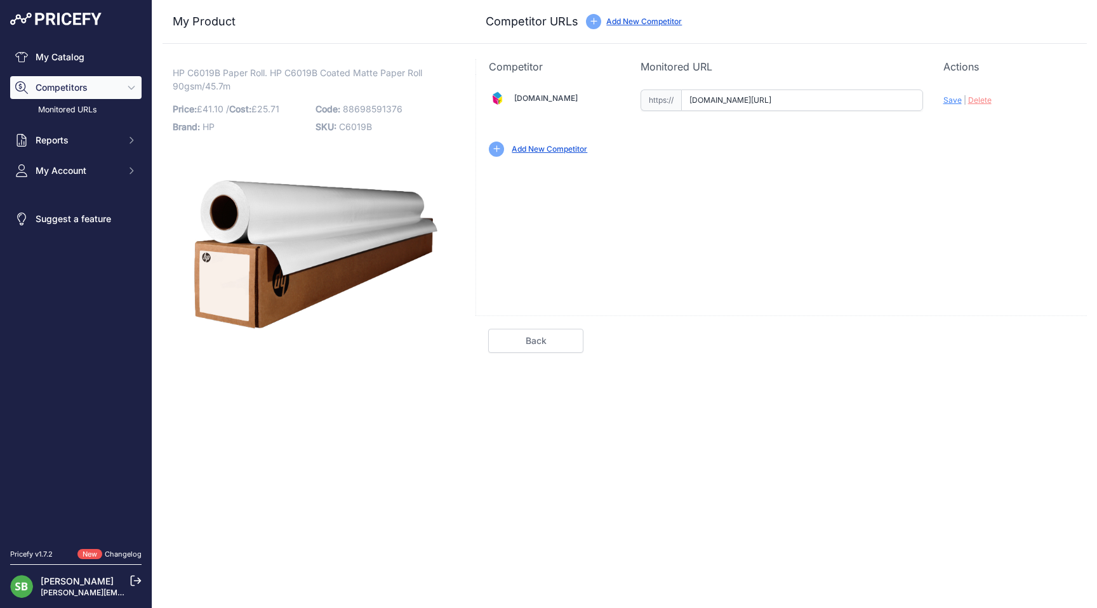
click at [769, 101] on input "[DOMAIN_NAME][URL]" at bounding box center [802, 101] width 242 height 22
paste input "https://"
click at [946, 103] on span "Save" at bounding box center [952, 100] width 18 height 10
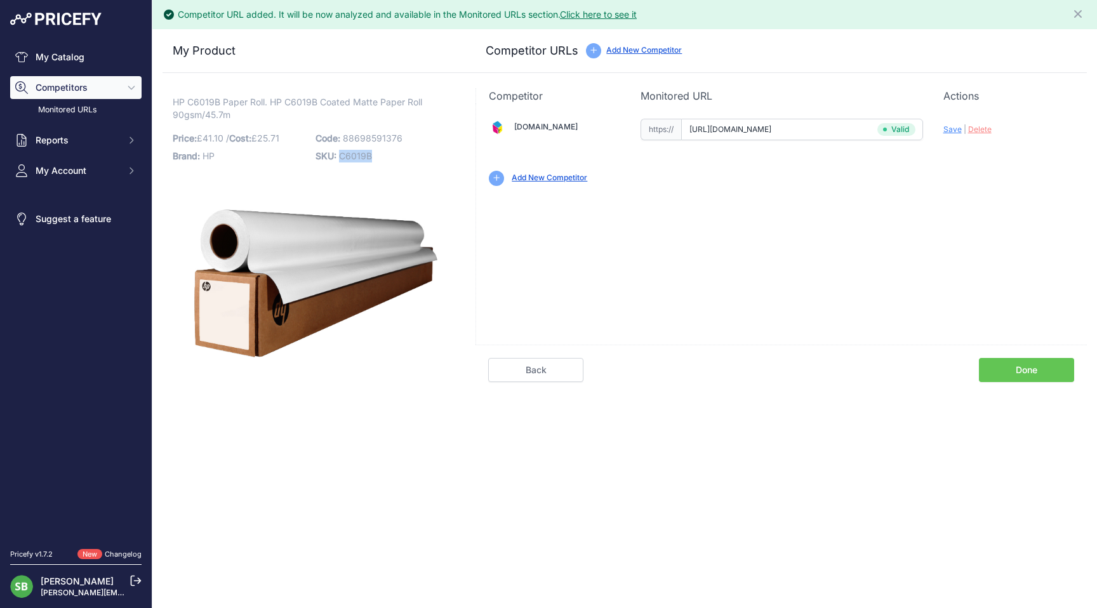
drag, startPoint x: 375, startPoint y: 159, endPoint x: 339, endPoint y: 159, distance: 36.2
click at [339, 159] on p "SKU: C6019B" at bounding box center [383, 156] width 135 height 18
copy span "C6019B"
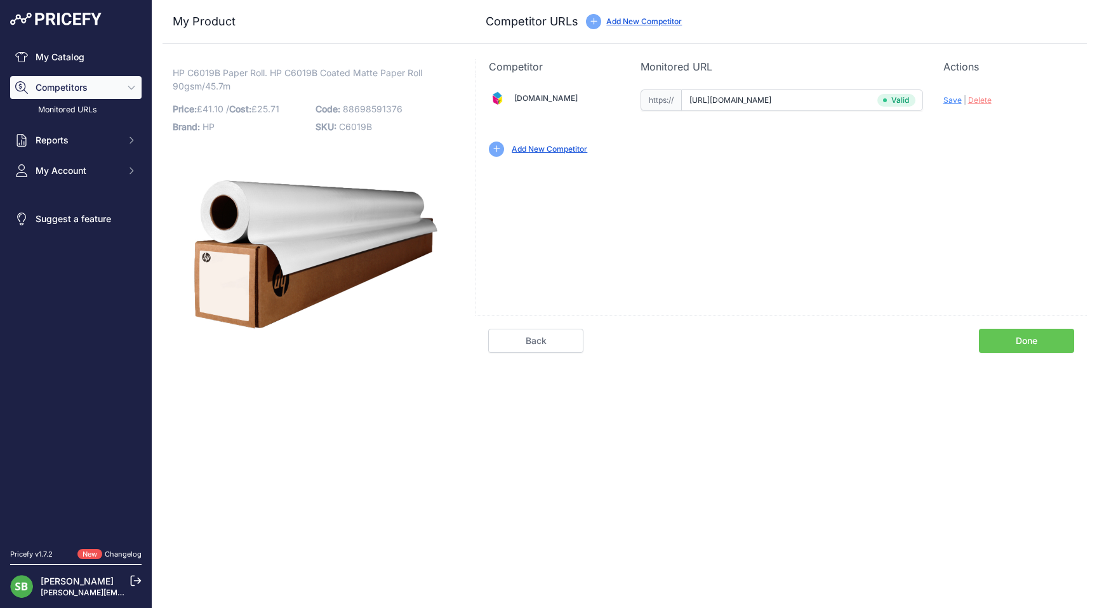
click at [952, 100] on span "Save" at bounding box center [952, 100] width 18 height 10
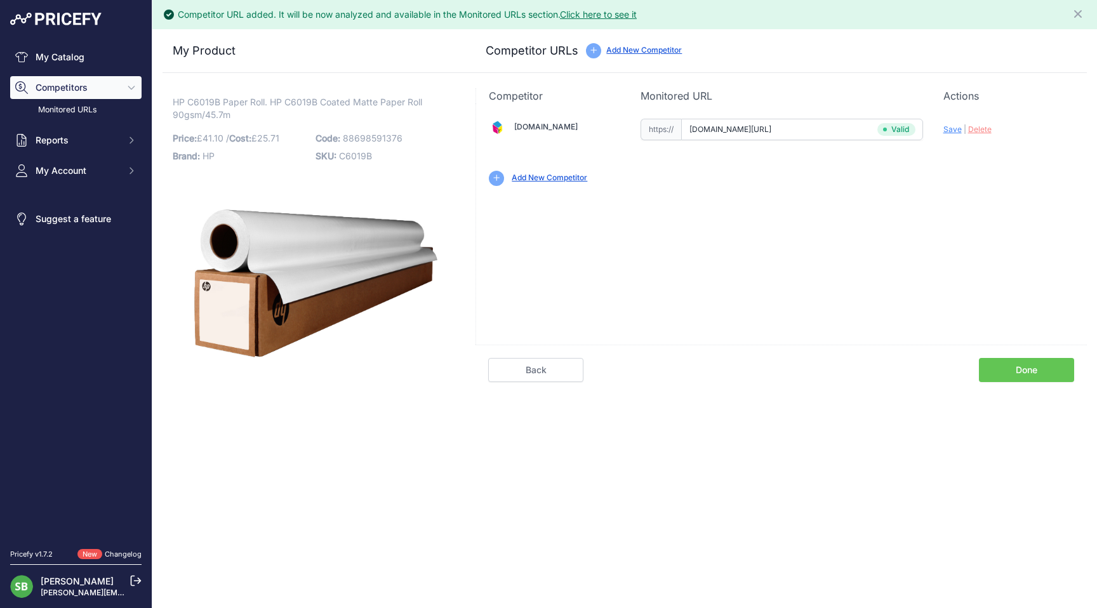
click at [828, 121] on input "[DOMAIN_NAME][URL]" at bounding box center [802, 130] width 242 height 22
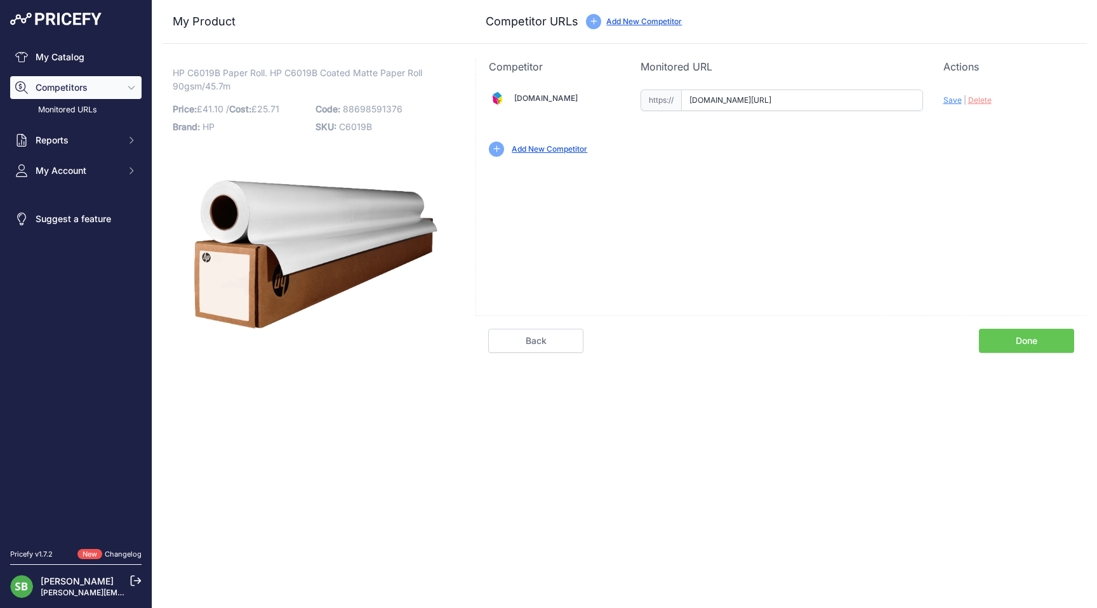
click at [805, 95] on input "[DOMAIN_NAME][URL]" at bounding box center [802, 101] width 242 height 22
paste input "[URL][DOMAIN_NAME]"
click at [951, 102] on span "Save" at bounding box center [952, 100] width 18 height 10
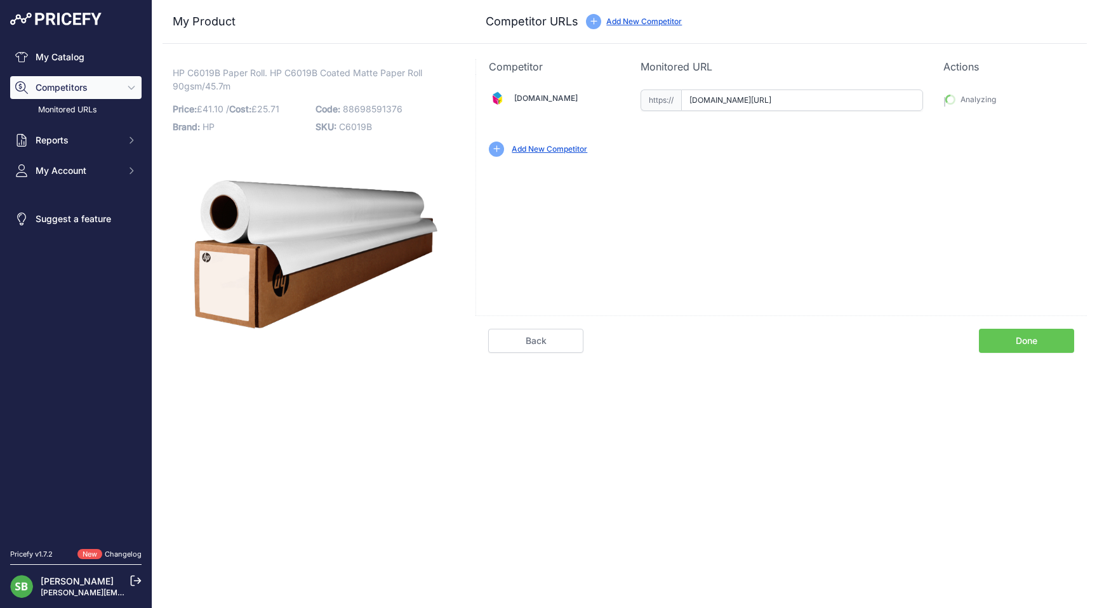
type input "[URL][DOMAIN_NAME]"
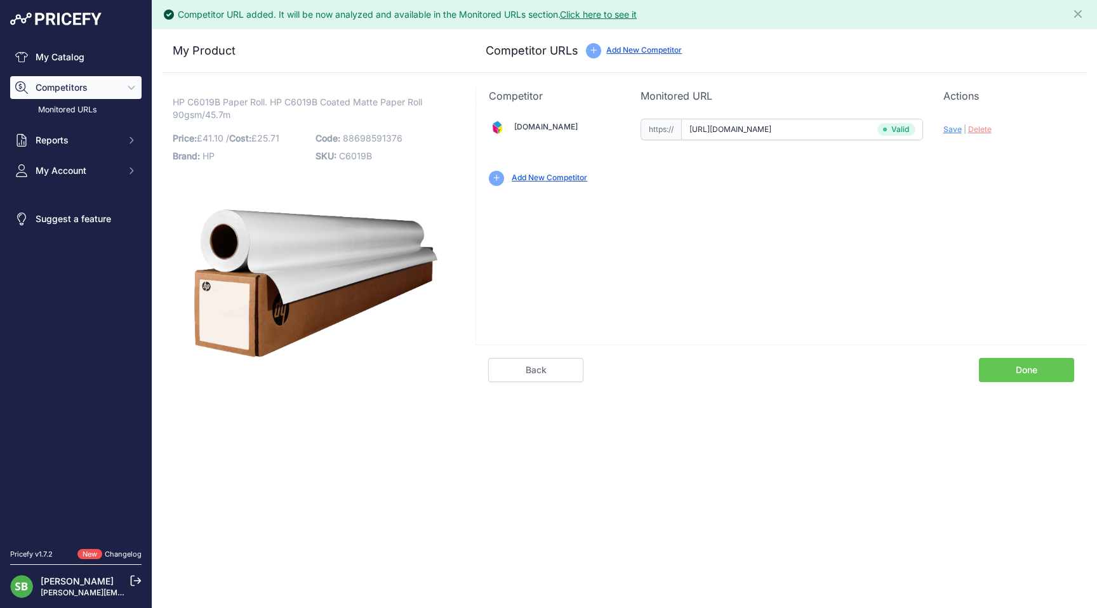
click at [1008, 367] on link "Done" at bounding box center [1026, 370] width 95 height 24
